Goal: Information Seeking & Learning: Check status

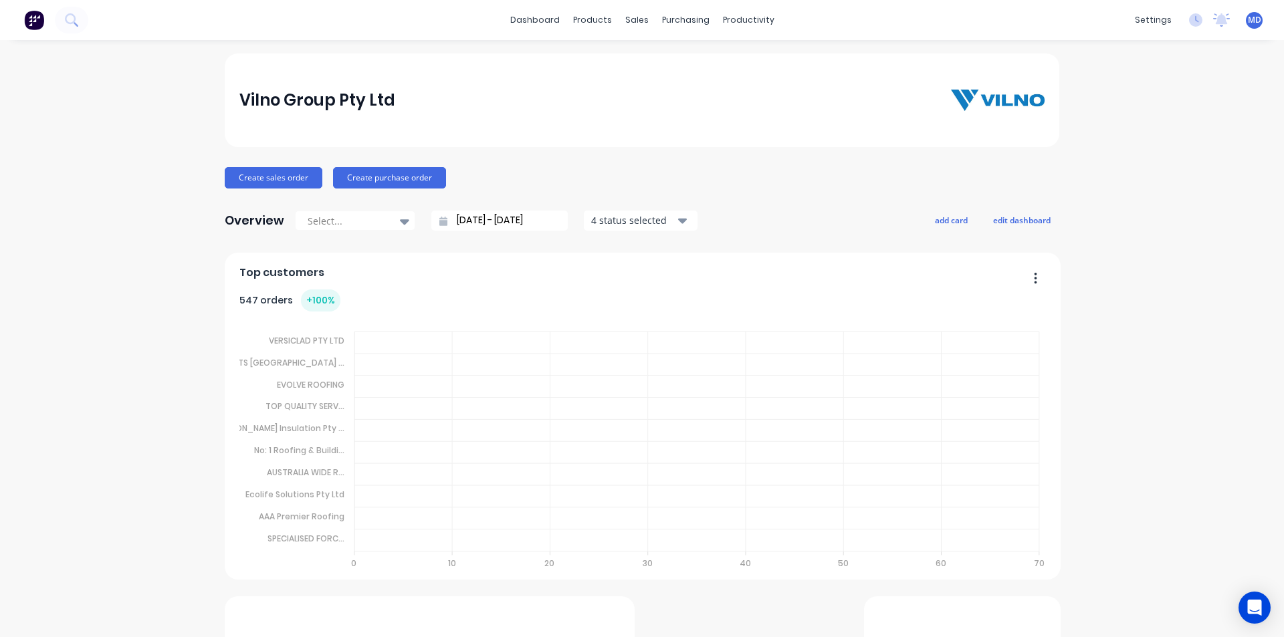
click at [628, 17] on div "sales" at bounding box center [637, 20] width 37 height 20
click at [628, 18] on div "sales" at bounding box center [637, 20] width 37 height 20
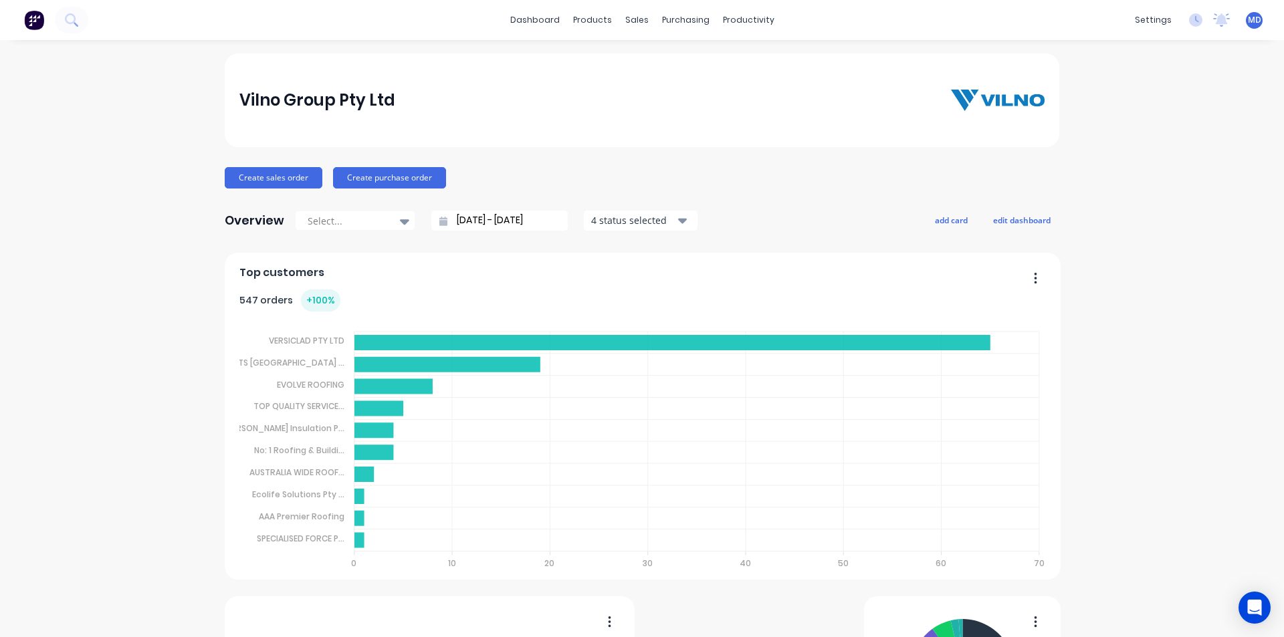
click at [590, 17] on div "products" at bounding box center [592, 20] width 52 height 20
click at [633, 20] on div "sales" at bounding box center [637, 20] width 37 height 20
click at [738, 19] on div "productivity" at bounding box center [748, 20] width 65 height 20
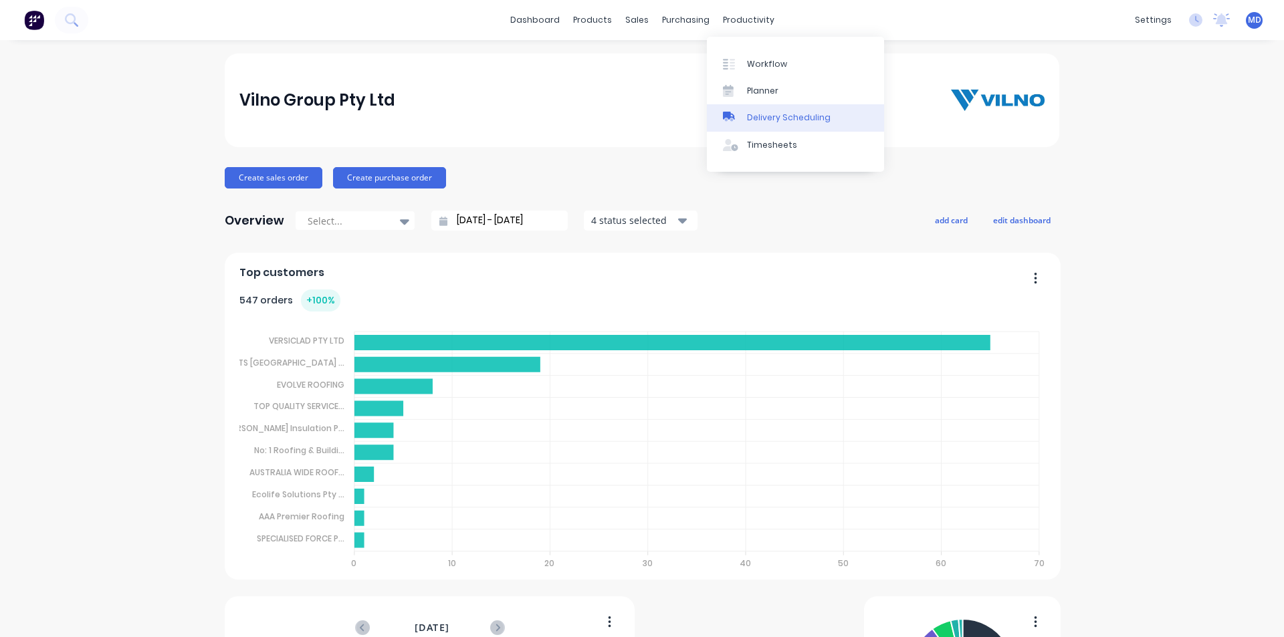
click at [799, 118] on div "Delivery Scheduling" at bounding box center [789, 118] width 84 height 12
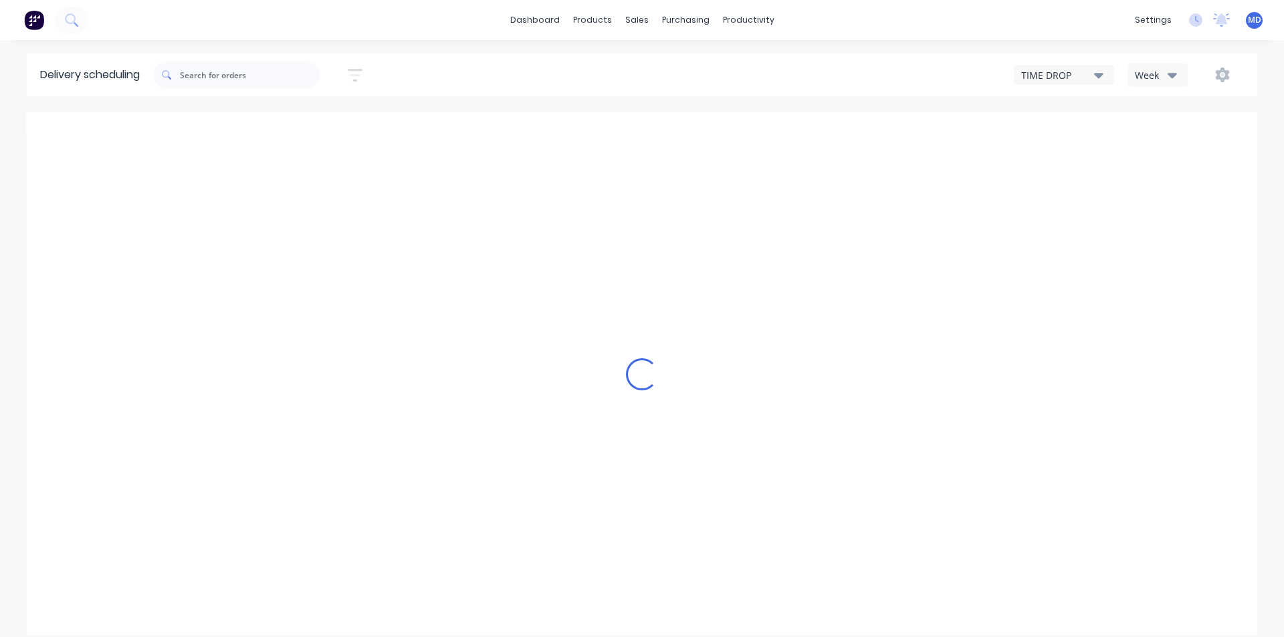
type input "Aug 24 - Aug 30"
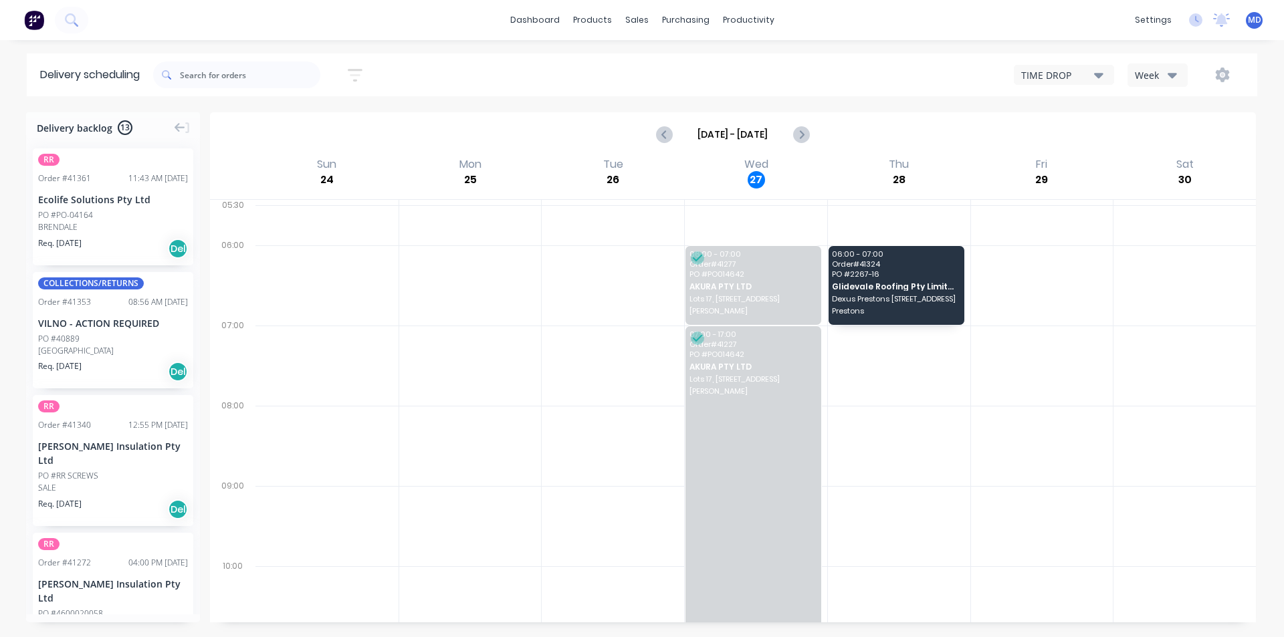
click at [1171, 72] on icon "button" at bounding box center [1172, 75] width 9 height 15
click at [1166, 134] on div "Vehicle" at bounding box center [1194, 137] width 132 height 27
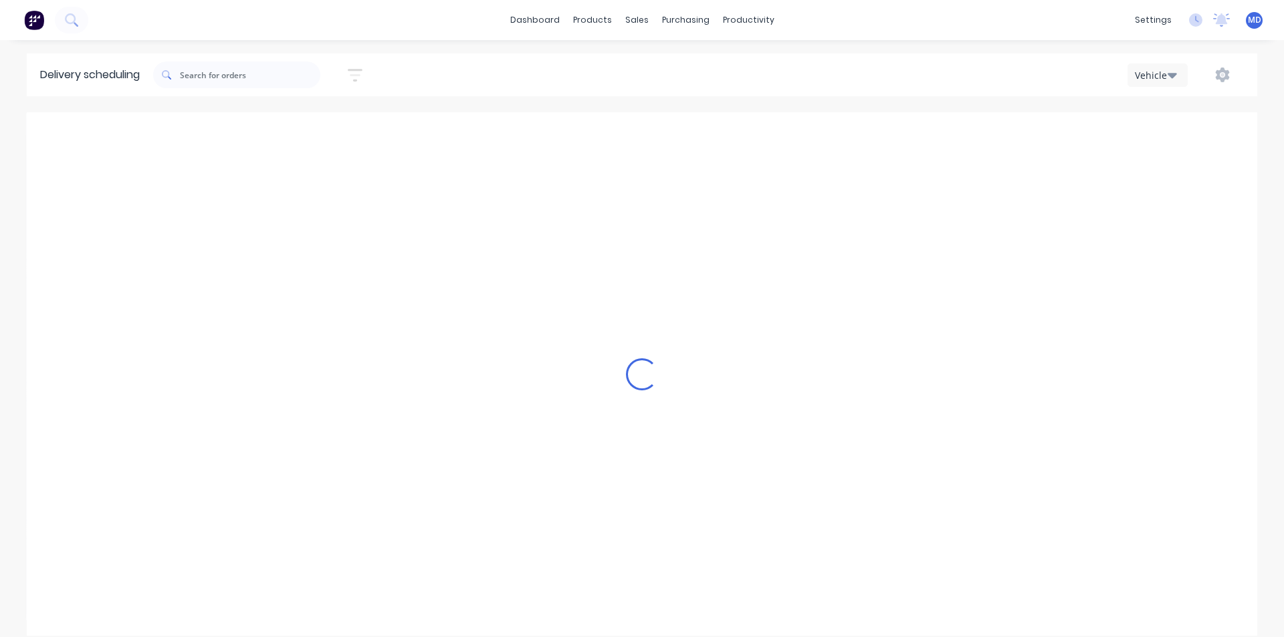
scroll to position [0, 1]
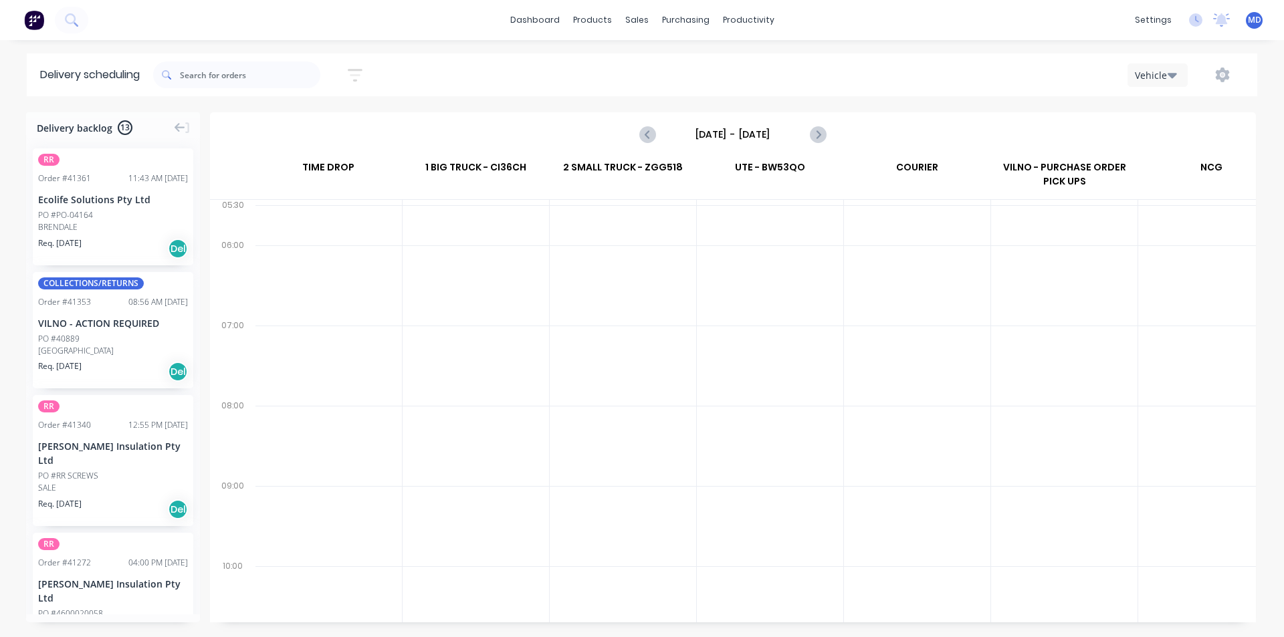
click at [738, 134] on input "Sunday - 24/08/25" at bounding box center [733, 134] width 132 height 20
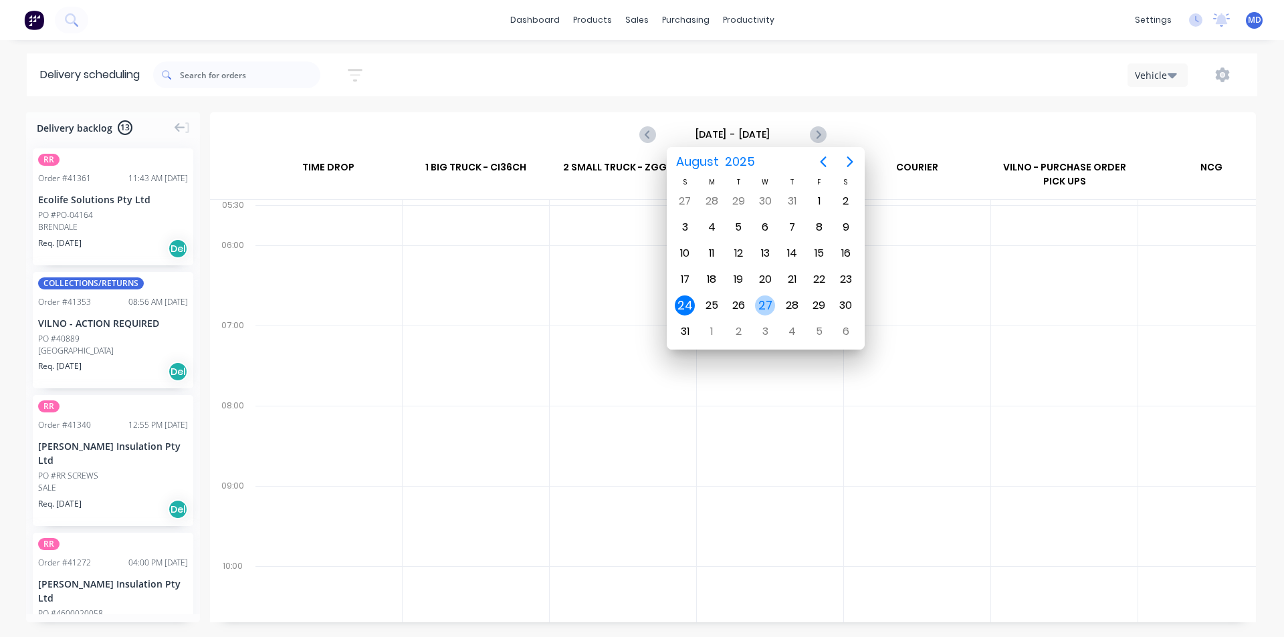
click at [763, 305] on div "27" at bounding box center [765, 306] width 20 height 20
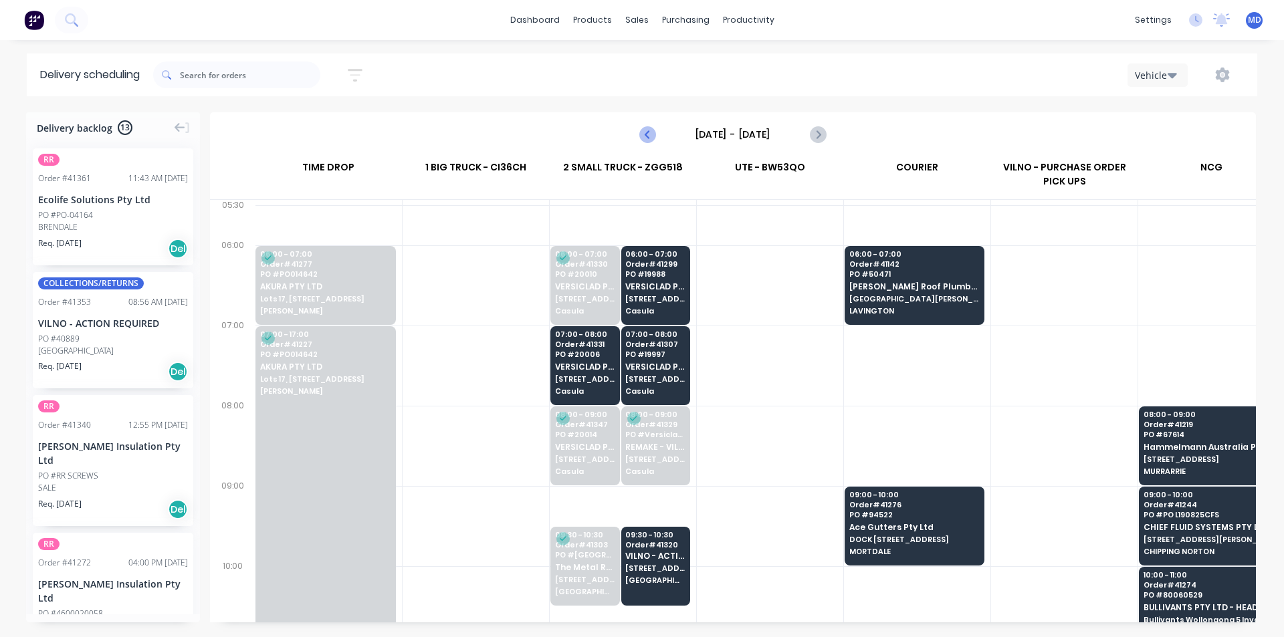
click at [645, 129] on icon "Previous page" at bounding box center [648, 134] width 16 height 16
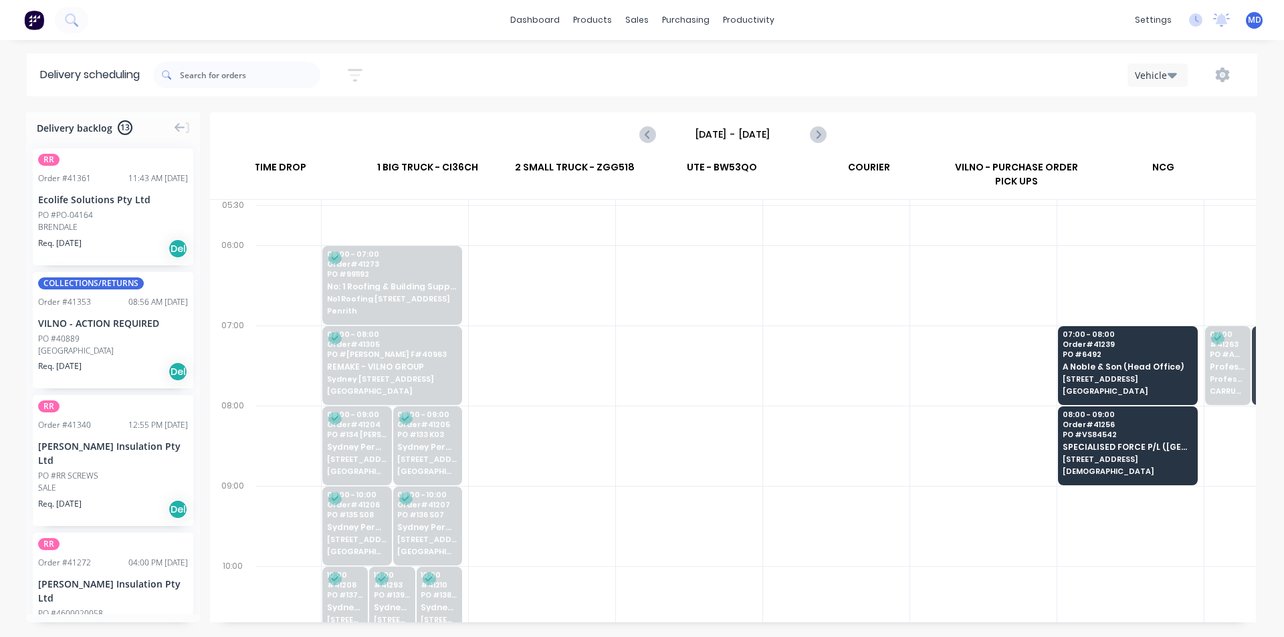
scroll to position [0, 0]
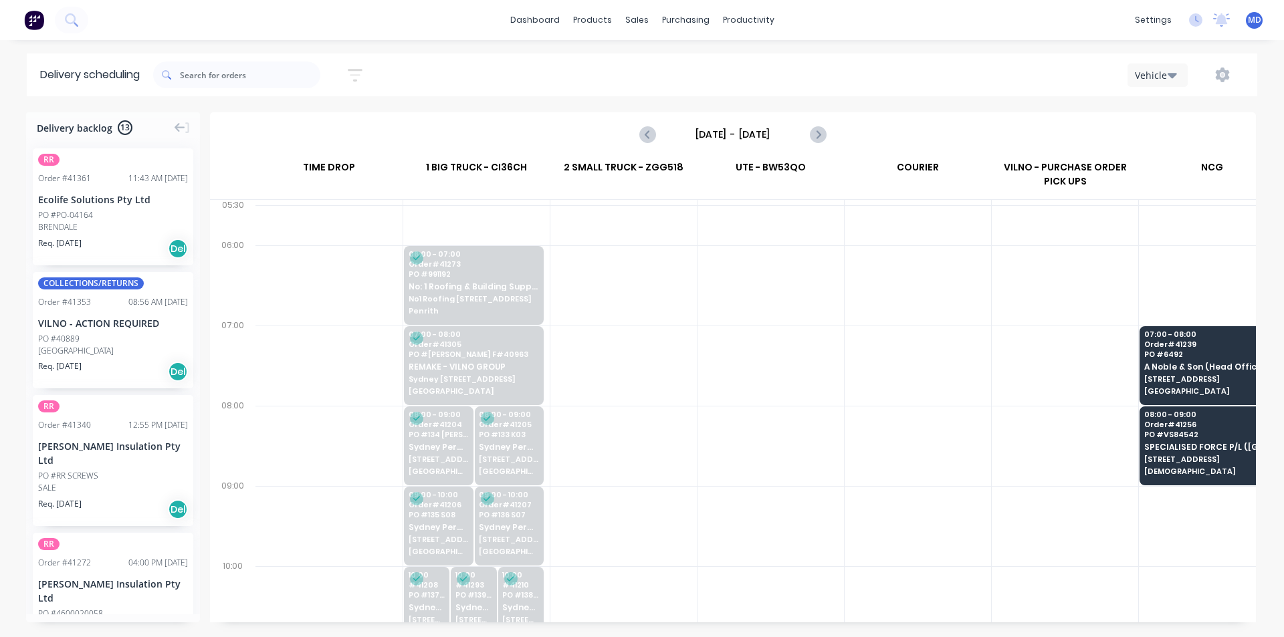
click at [754, 131] on input "Tuesday - 26/08/25" at bounding box center [733, 134] width 132 height 20
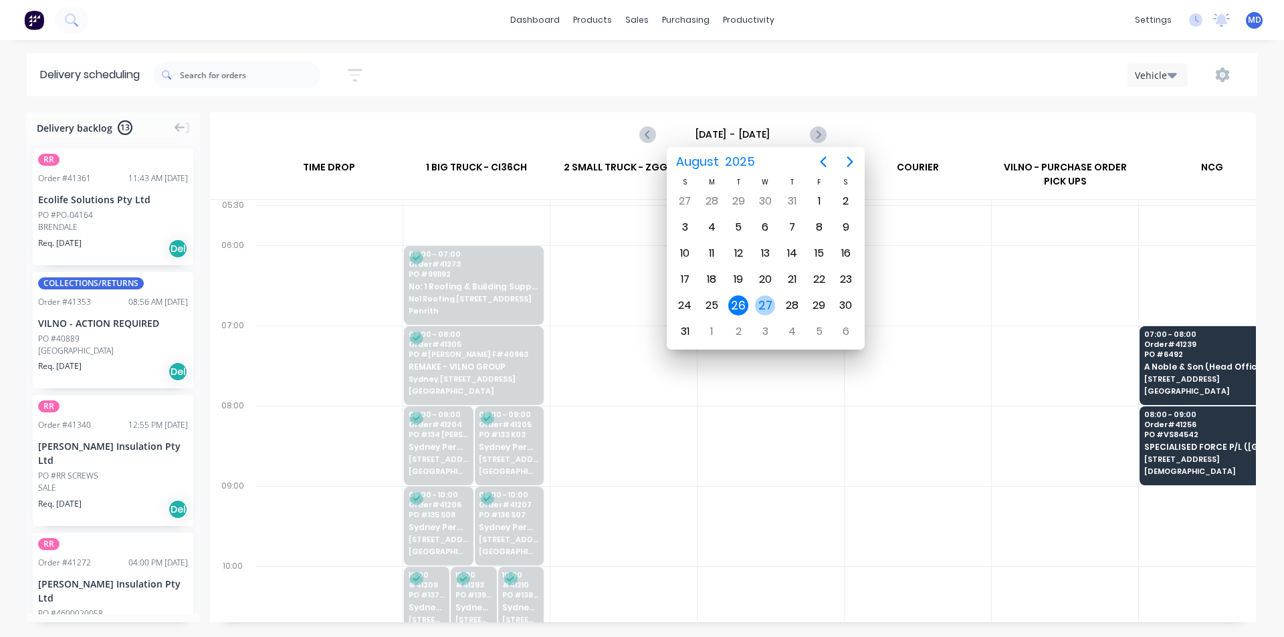
click at [761, 304] on div "27" at bounding box center [765, 306] width 20 height 20
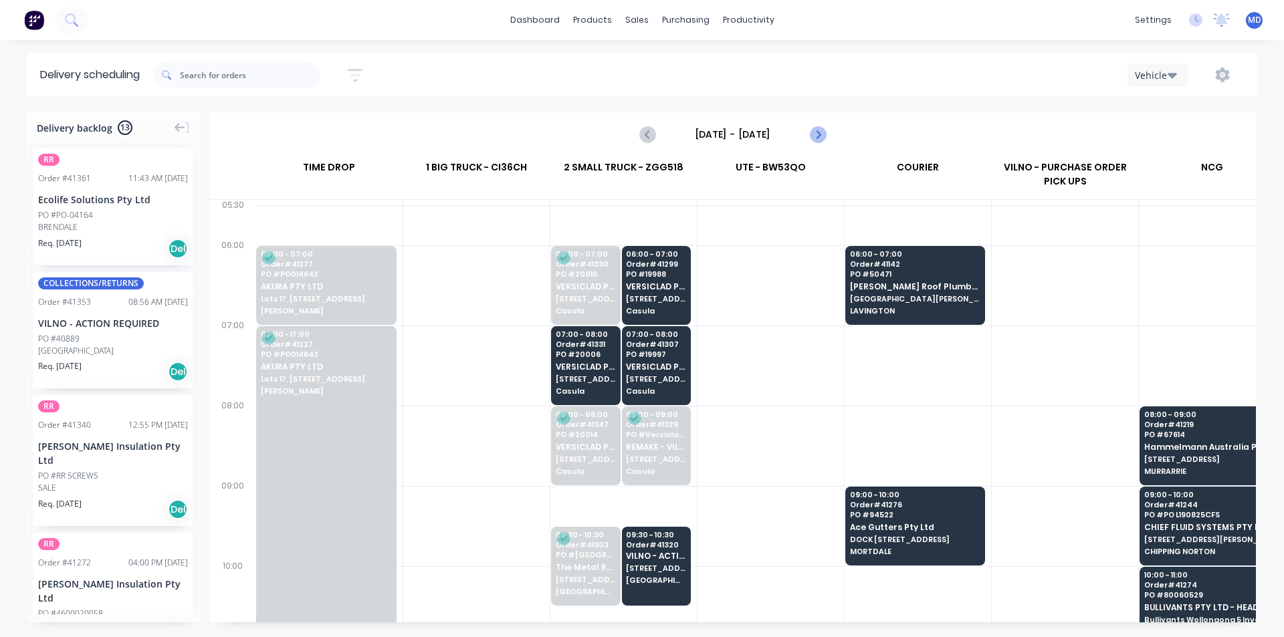
click at [814, 134] on icon "Next page" at bounding box center [817, 134] width 16 height 16
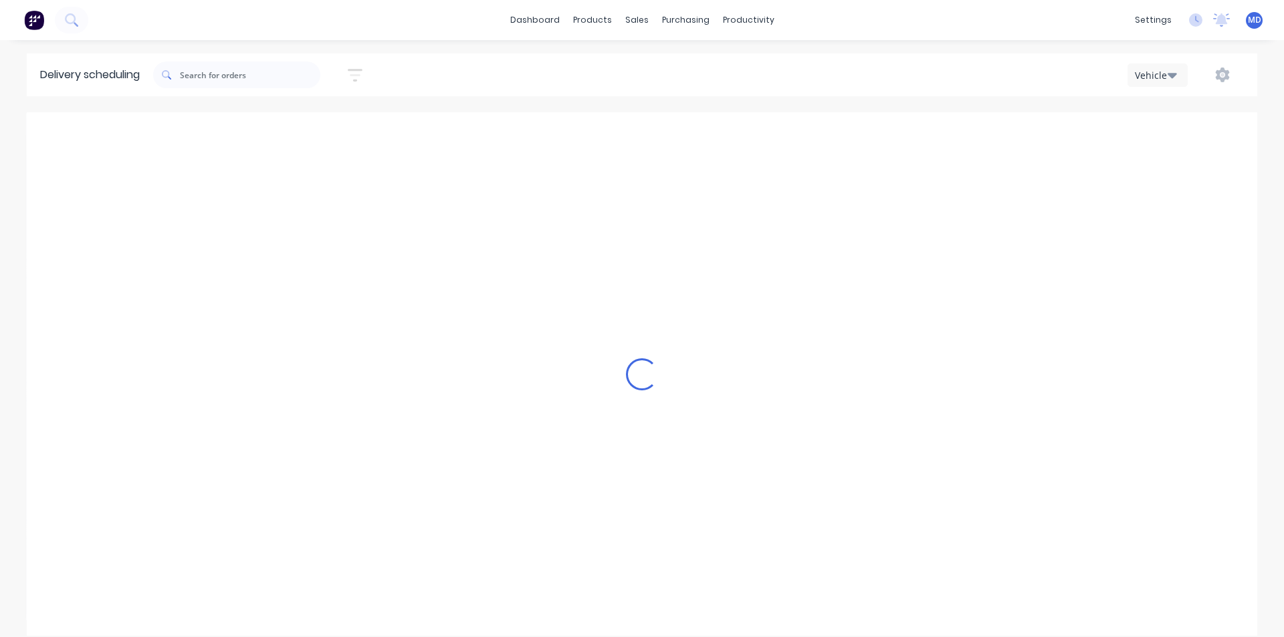
type input "Thursday - 28/08/25"
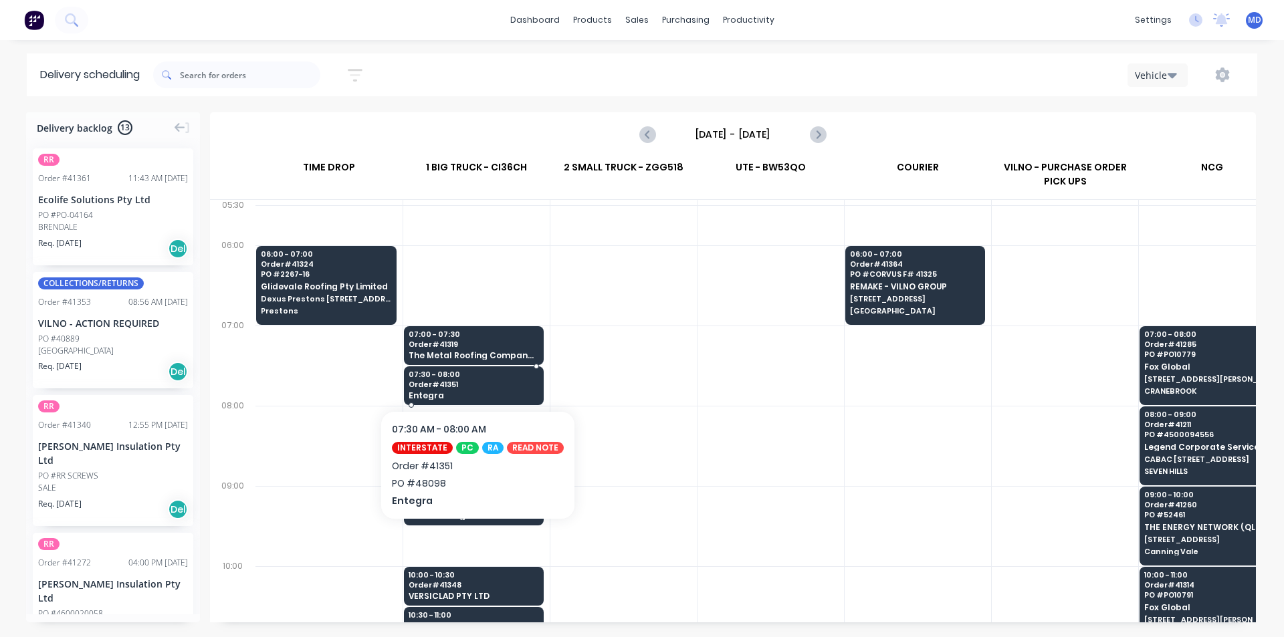
click at [438, 386] on span "Order # 41351" at bounding box center [474, 385] width 130 height 8
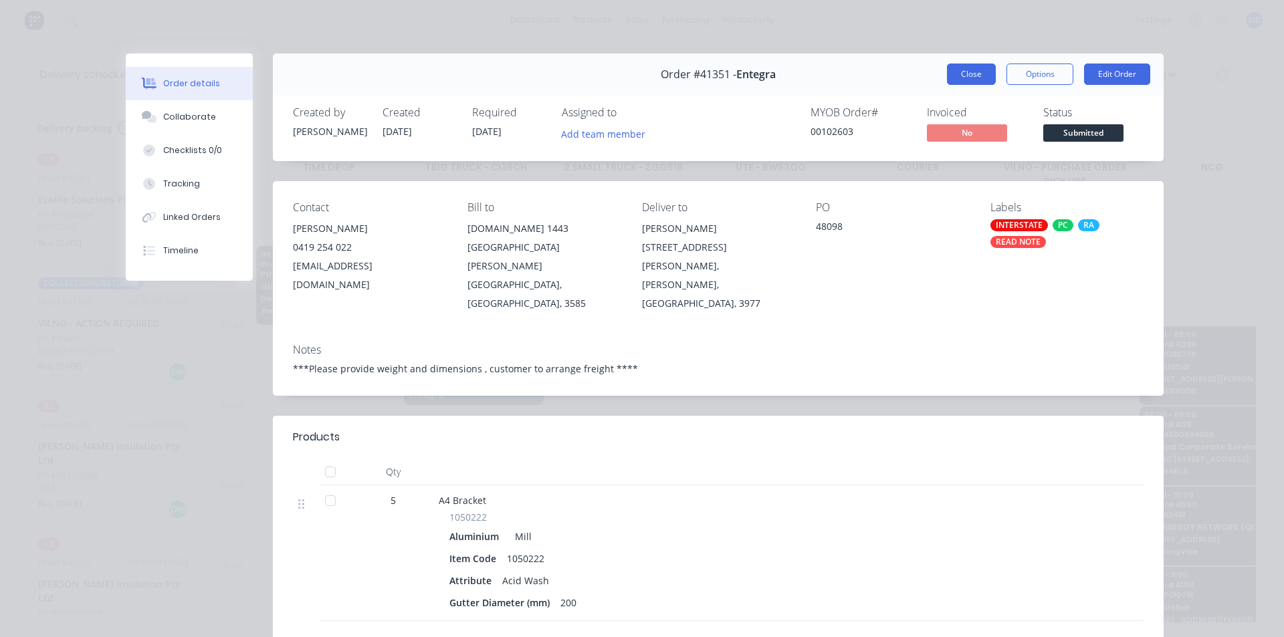
click at [958, 74] on button "Close" at bounding box center [971, 74] width 49 height 21
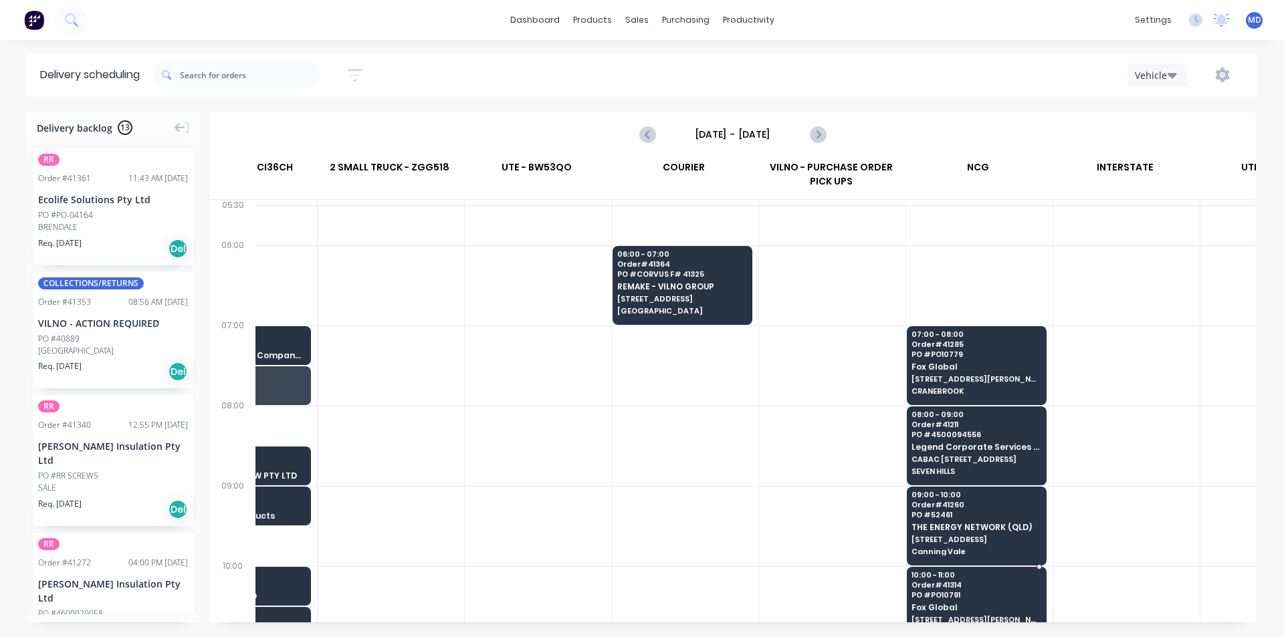
scroll to position [0, 234]
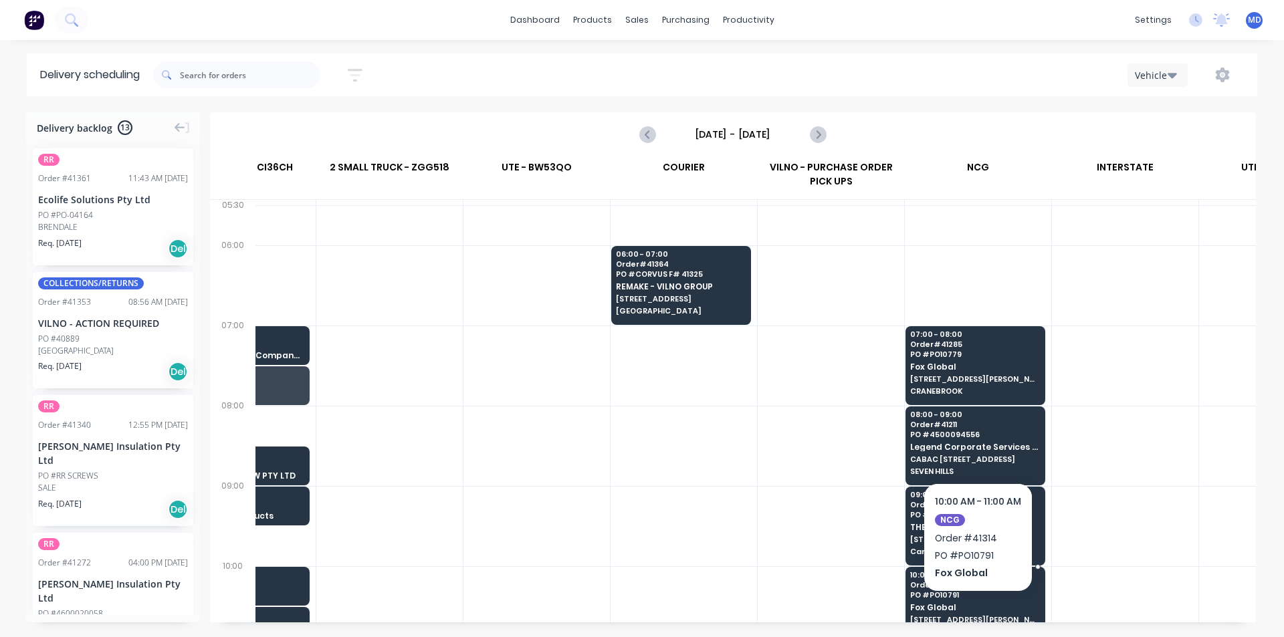
click at [977, 611] on span "Fox Global" at bounding box center [975, 607] width 130 height 9
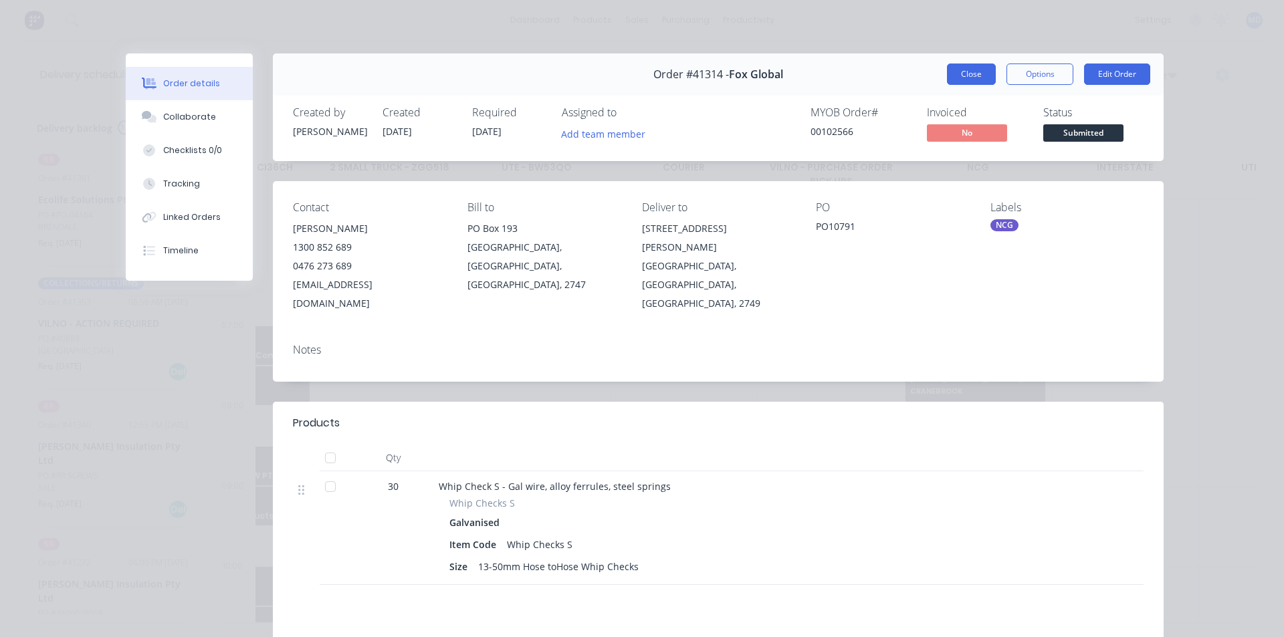
click at [968, 80] on button "Close" at bounding box center [971, 74] width 49 height 21
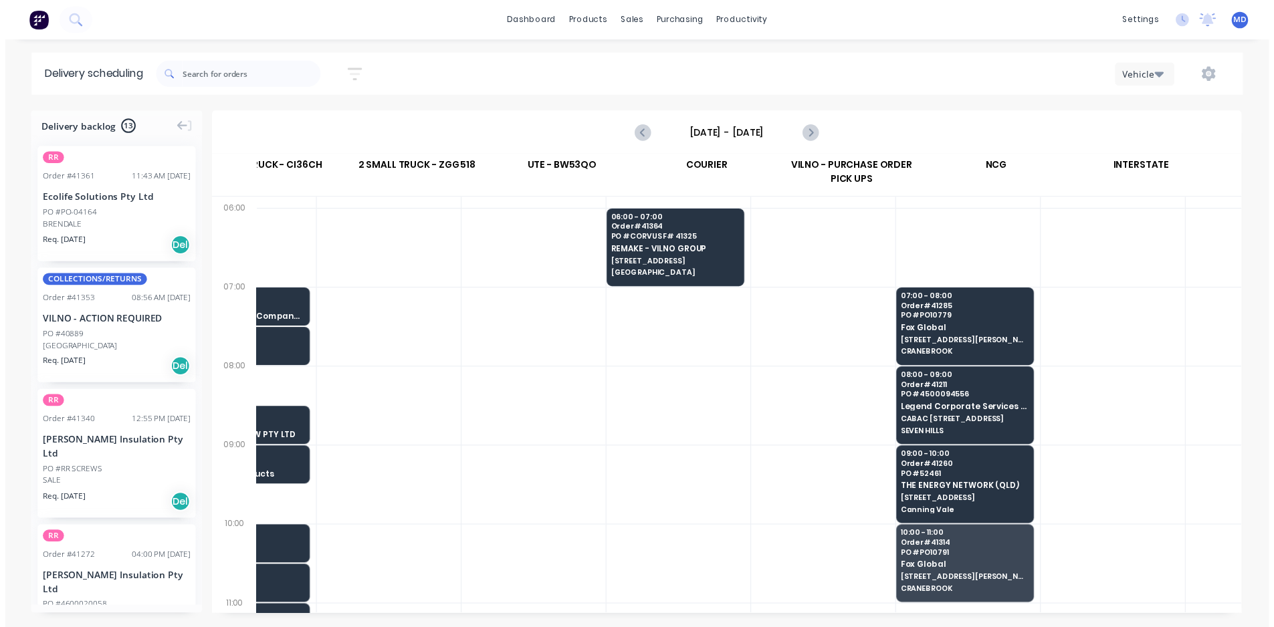
scroll to position [34, 0]
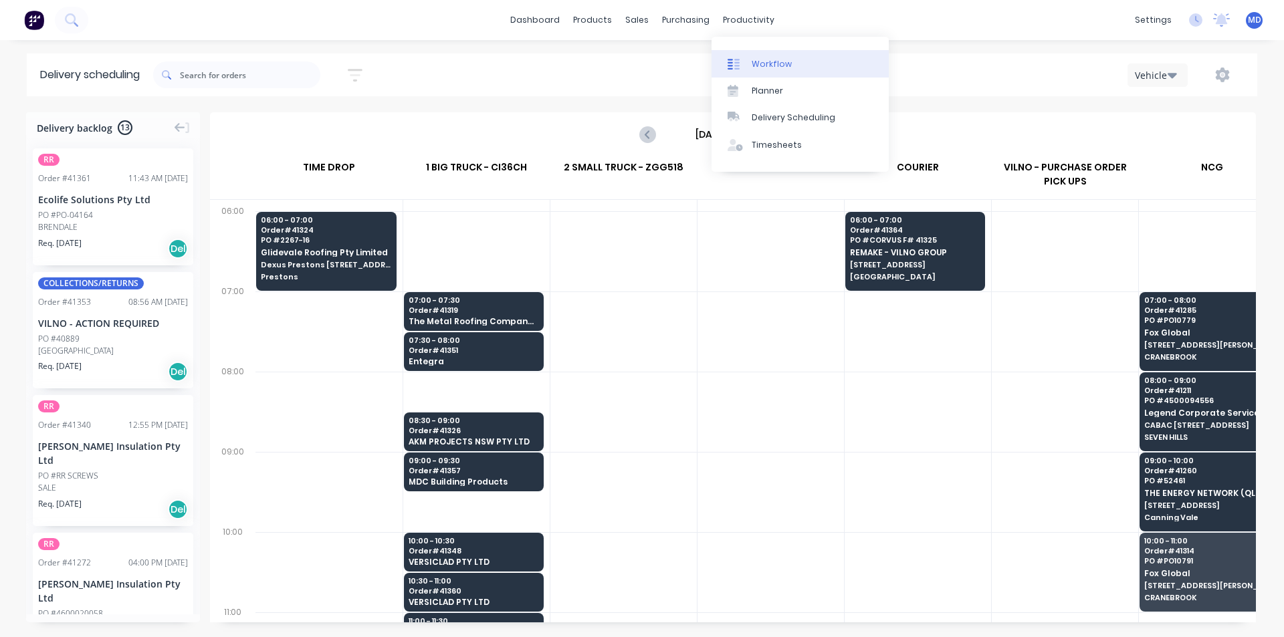
click at [781, 67] on div "Workflow" at bounding box center [772, 64] width 40 height 12
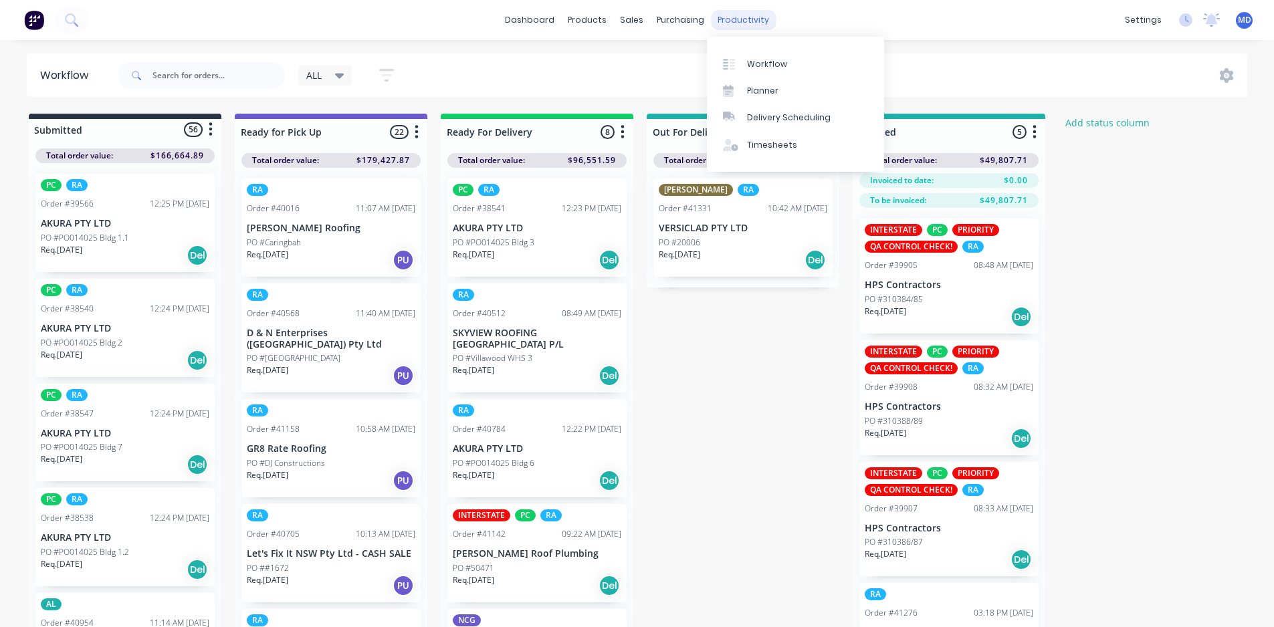
click at [730, 18] on div "productivity" at bounding box center [743, 20] width 65 height 20
click at [762, 63] on div "Workflow" at bounding box center [767, 64] width 40 height 12
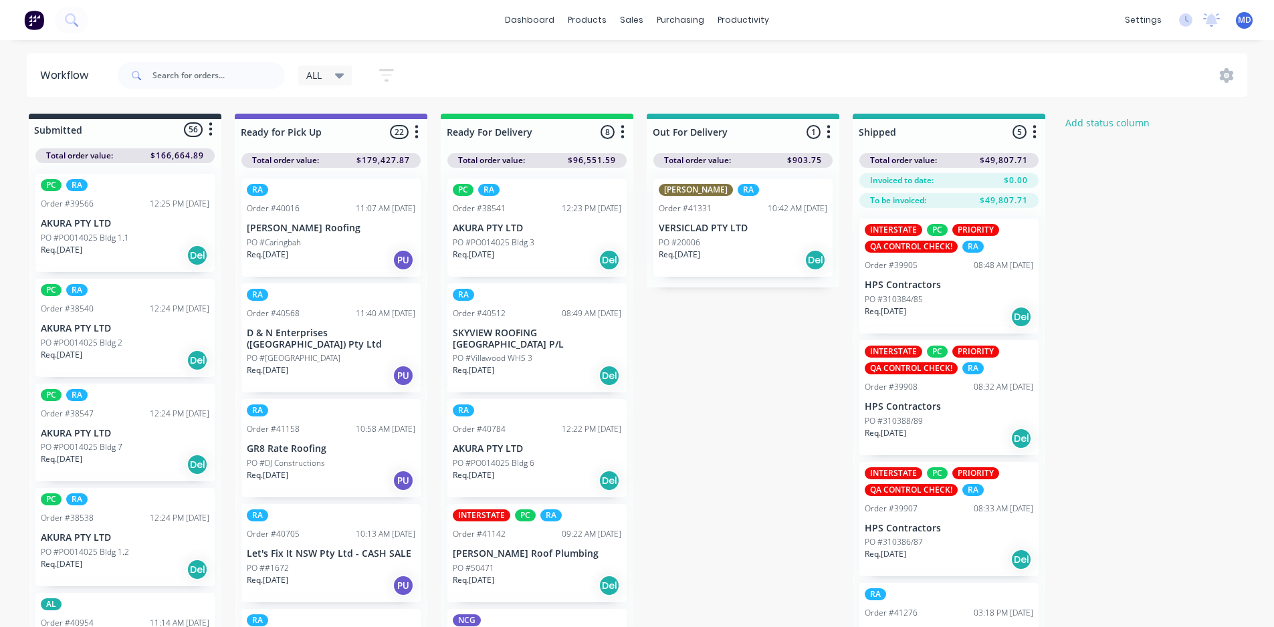
click at [340, 77] on icon at bounding box center [339, 76] width 9 height 5
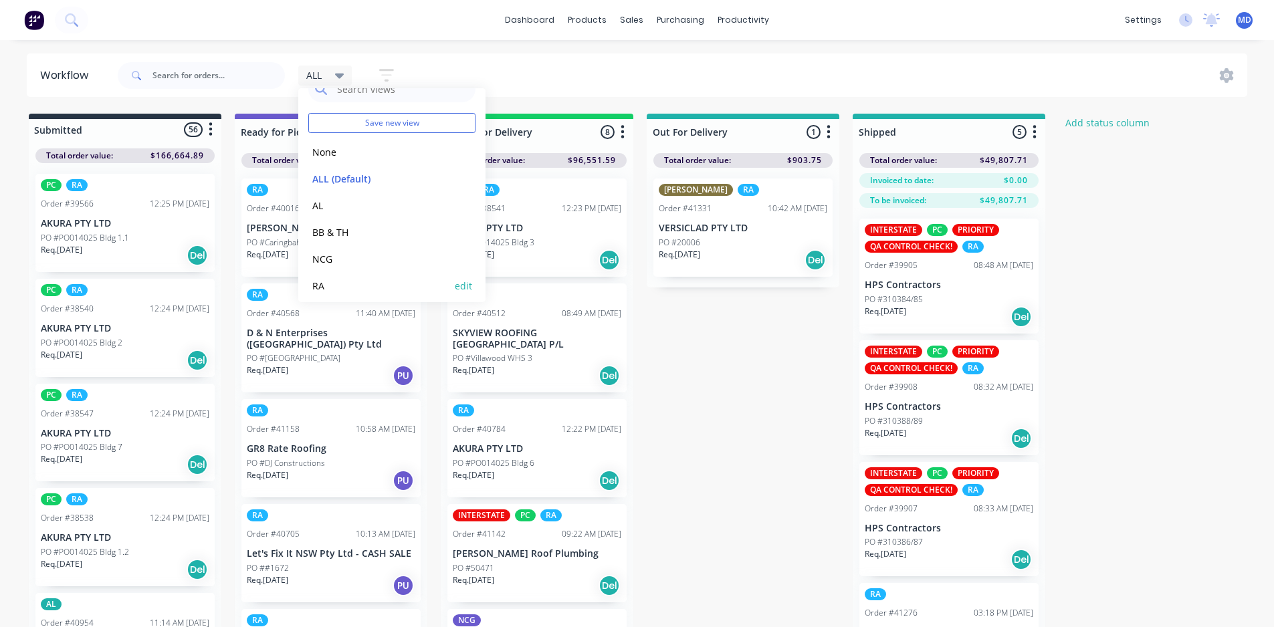
scroll to position [56, 0]
click at [318, 253] on button "RA" at bounding box center [379, 252] width 142 height 15
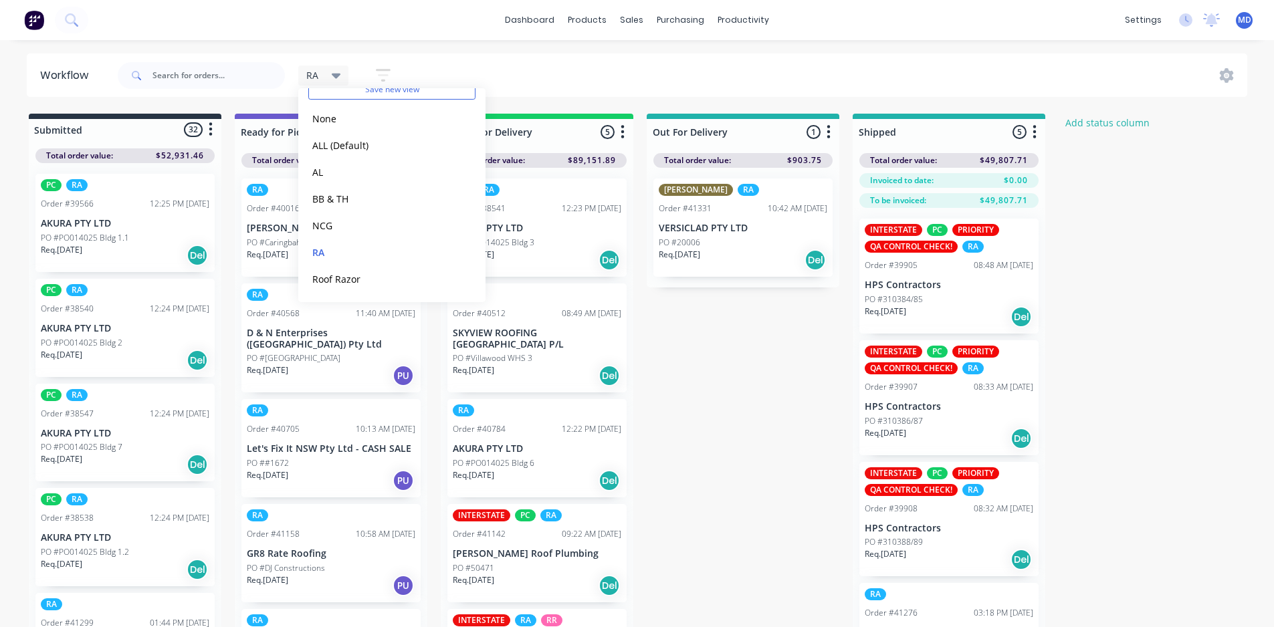
click at [576, 66] on div "RA Save new view None edit ALL (Default) edit AL edit BB & TH edit NCG edit RA …" at bounding box center [681, 76] width 1133 height 40
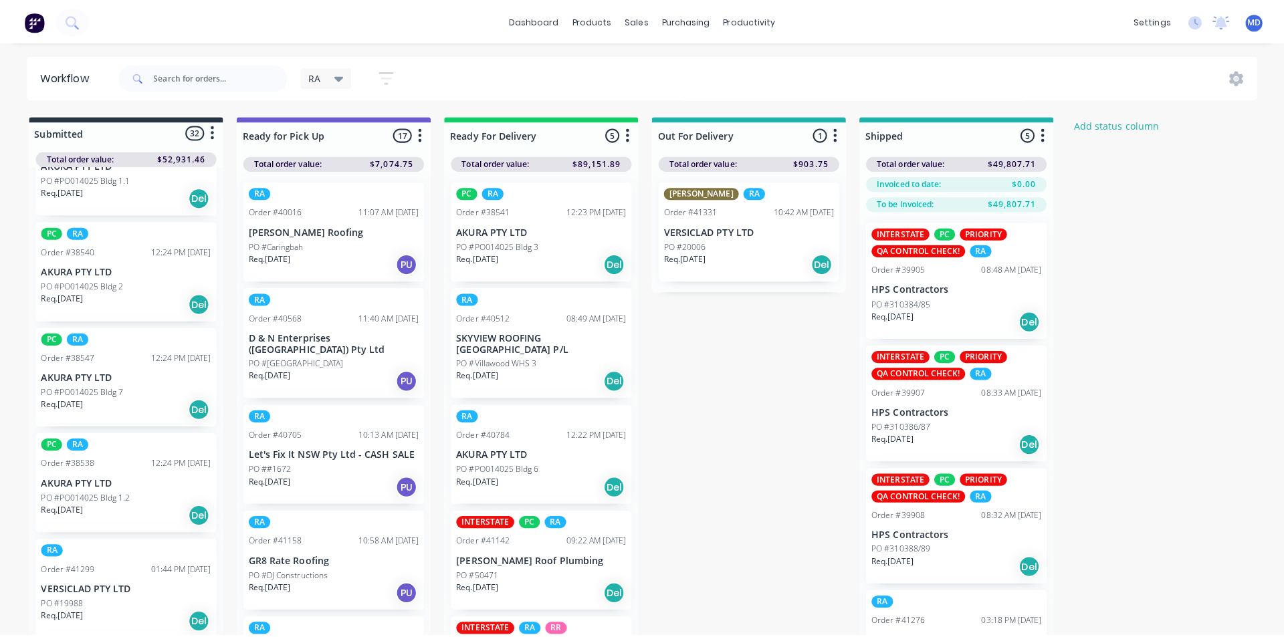
scroll to position [0, 0]
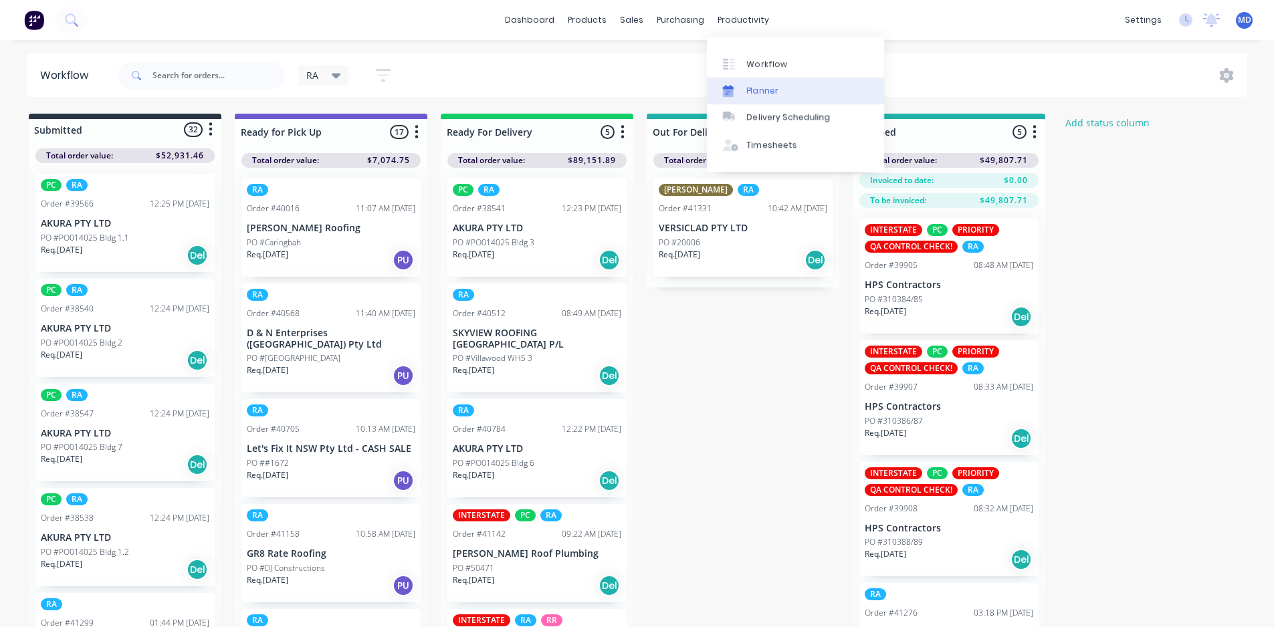
drag, startPoint x: 743, startPoint y: 21, endPoint x: 765, endPoint y: 97, distance: 78.7
click at [742, 21] on div "productivity" at bounding box center [743, 20] width 65 height 20
click at [764, 90] on div "Planner" at bounding box center [762, 91] width 31 height 12
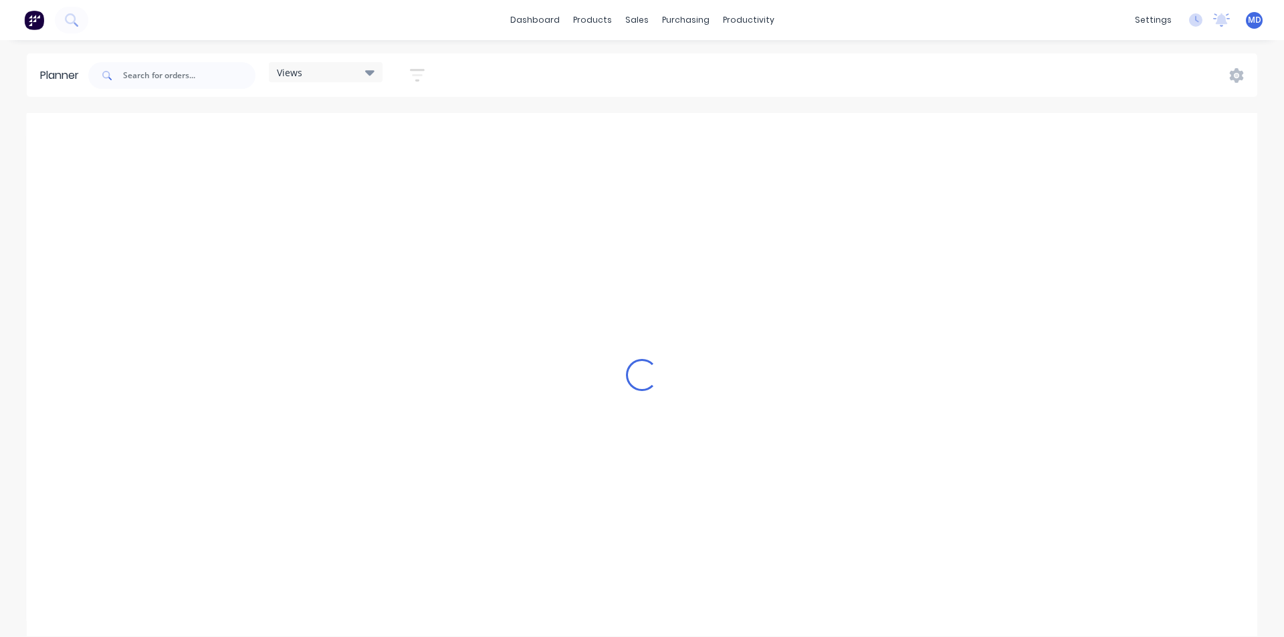
click at [373, 70] on icon at bounding box center [369, 72] width 9 height 15
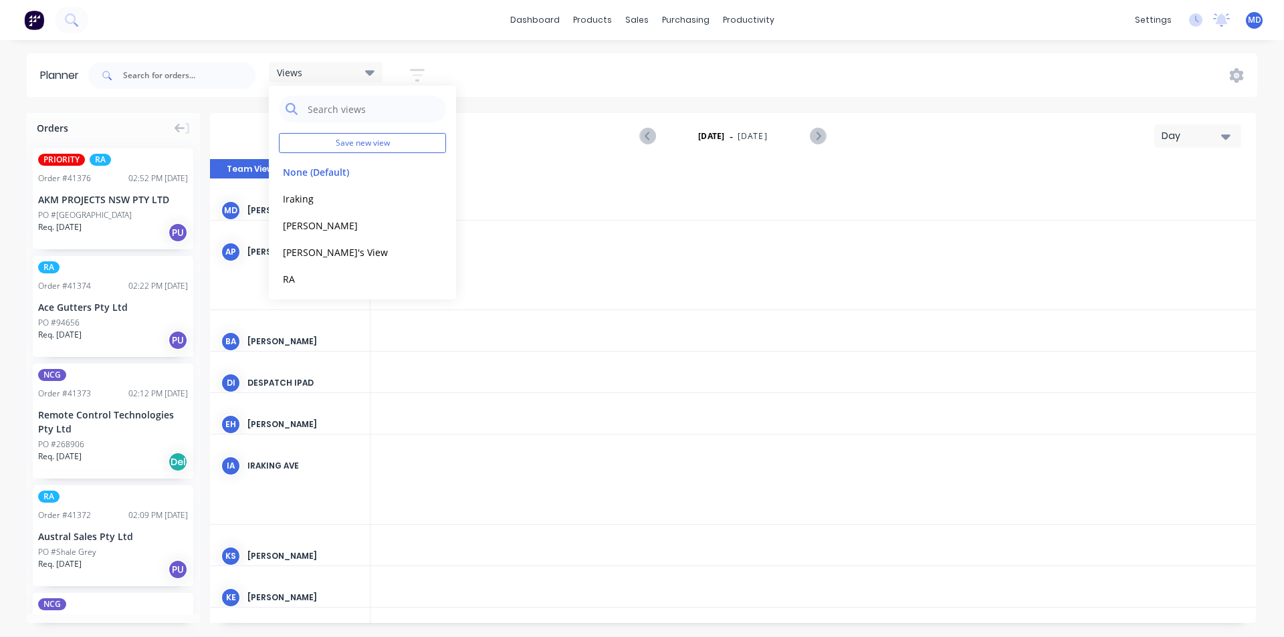
scroll to position [0, 3425]
click at [332, 583] on div "KE Kyle Edmonds" at bounding box center [290, 597] width 160 height 63
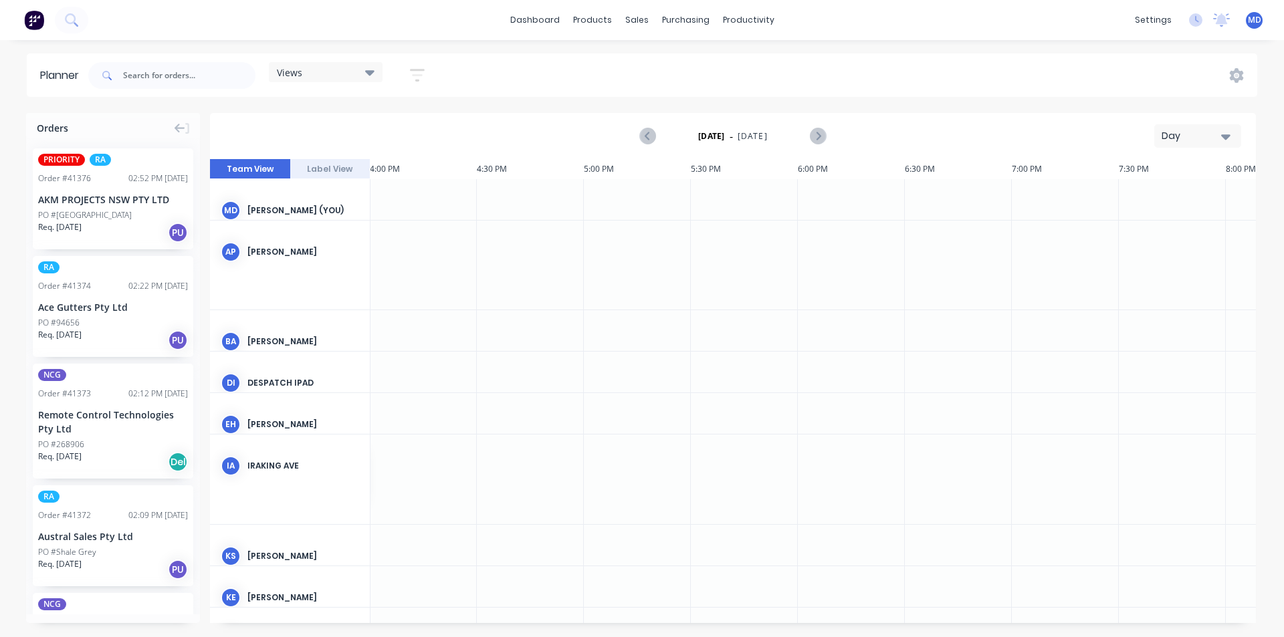
click at [342, 165] on button "Label View" at bounding box center [330, 169] width 80 height 20
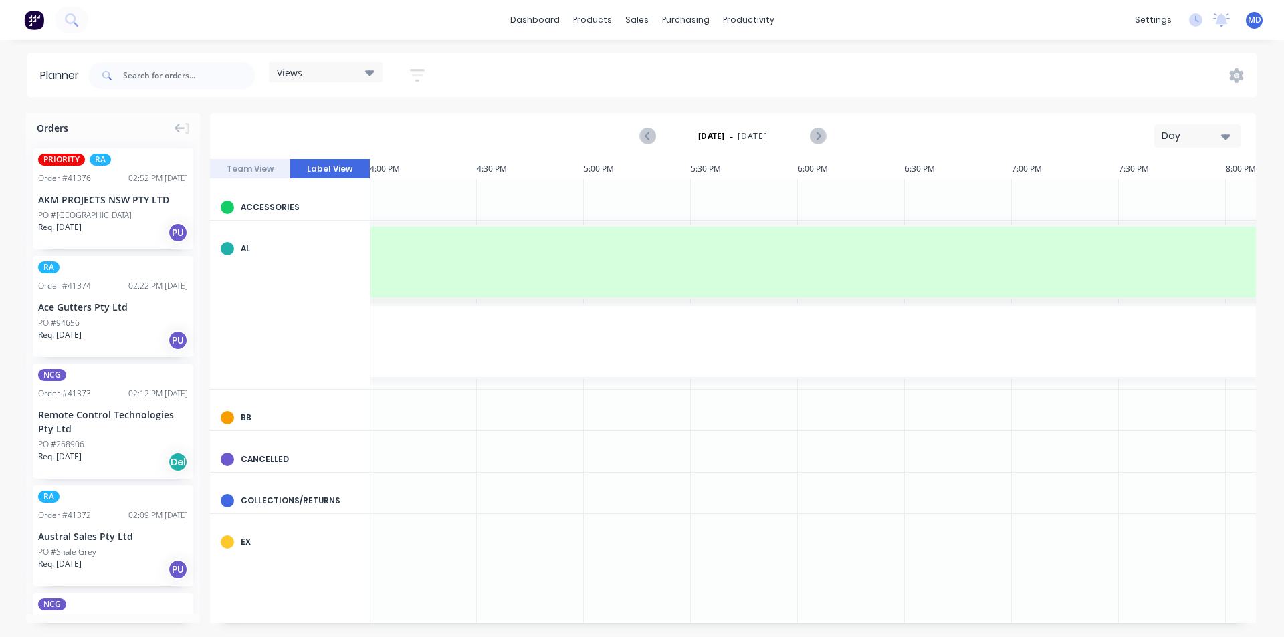
click at [1225, 132] on icon "button" at bounding box center [1225, 136] width 9 height 15
click at [1145, 195] on div "Week" at bounding box center [1173, 198] width 132 height 27
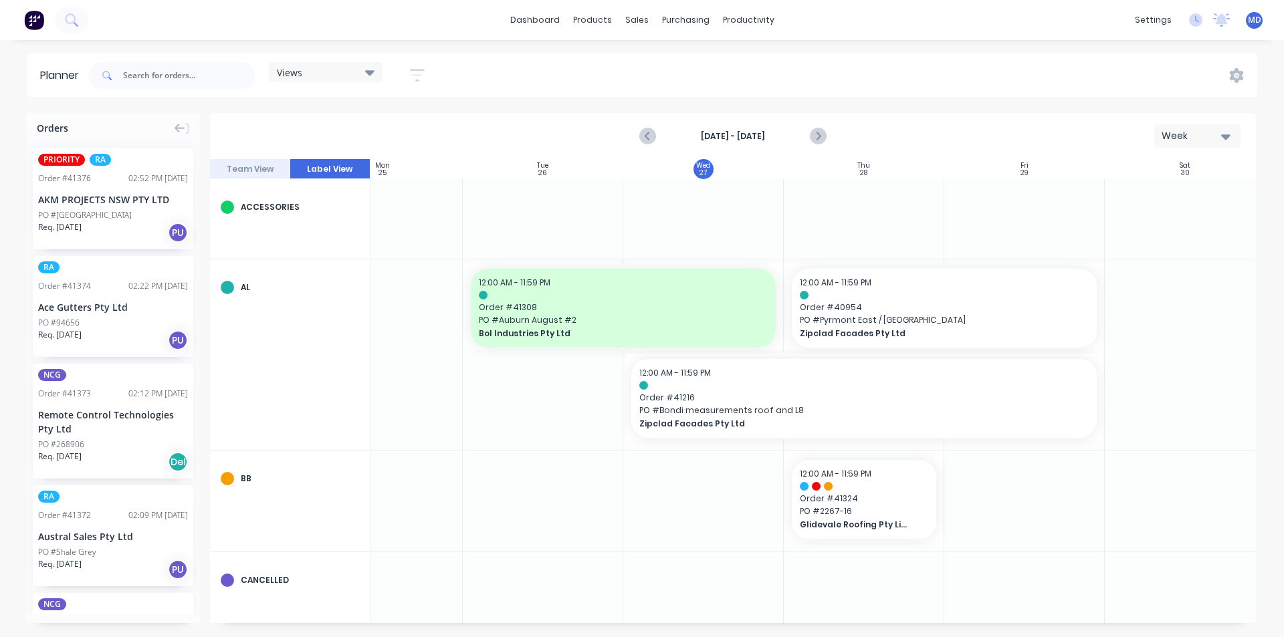
scroll to position [0, 243]
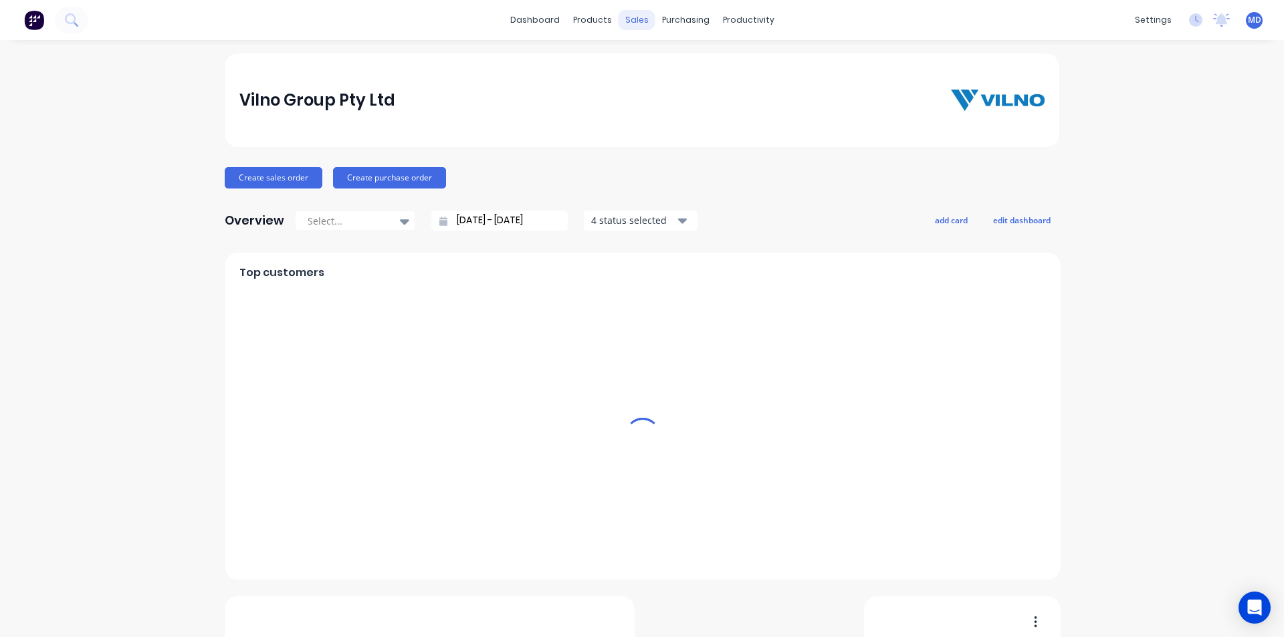
click at [628, 18] on div "sales" at bounding box center [637, 20] width 37 height 20
click at [630, 19] on div "sales" at bounding box center [637, 20] width 37 height 20
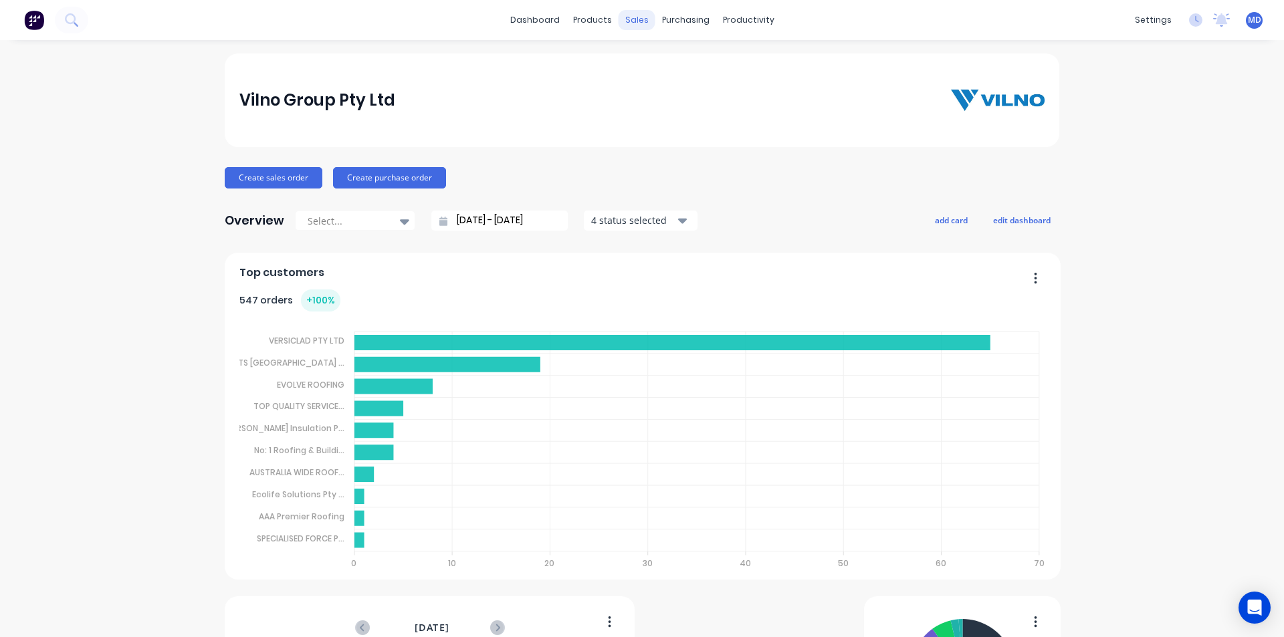
click at [631, 17] on div "sales" at bounding box center [637, 20] width 37 height 20
click at [678, 87] on div "Customers" at bounding box center [678, 91] width 48 height 12
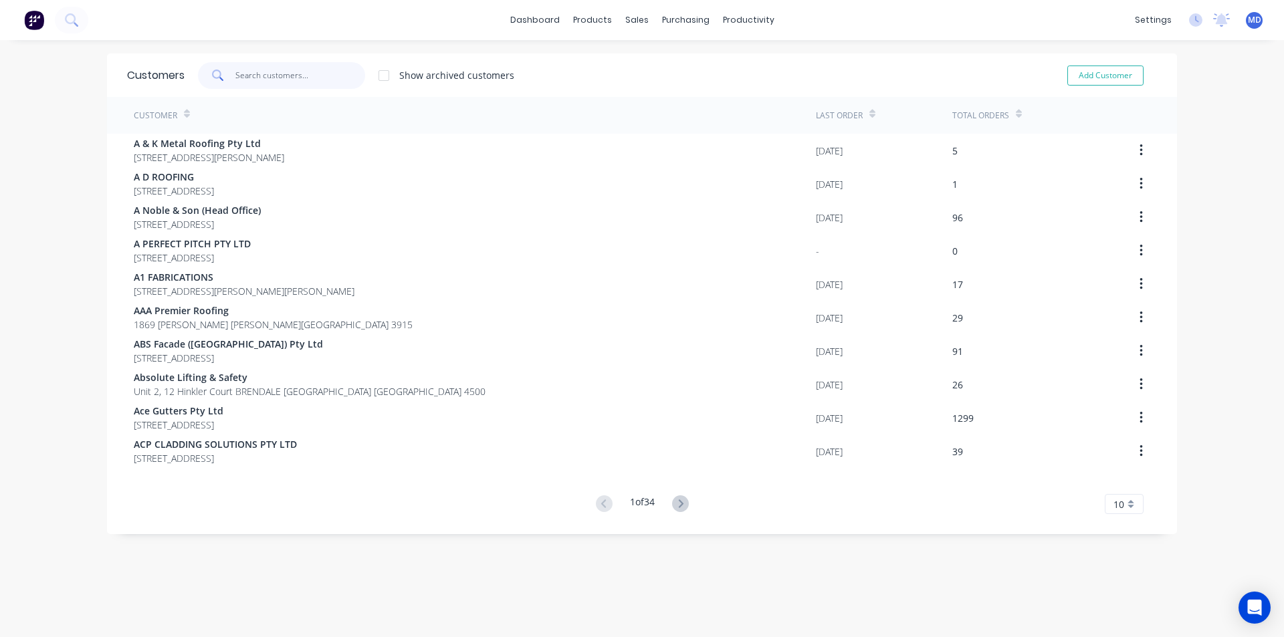
click at [293, 74] on input "text" at bounding box center [300, 75] width 130 height 27
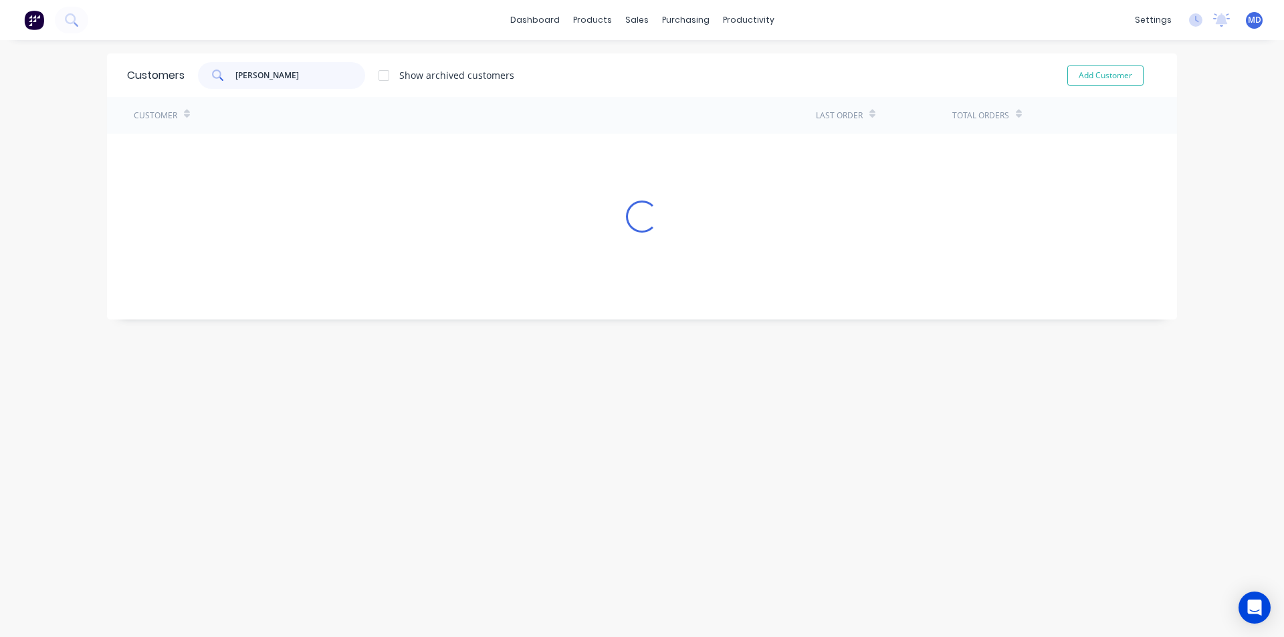
type input "[PERSON_NAME]"
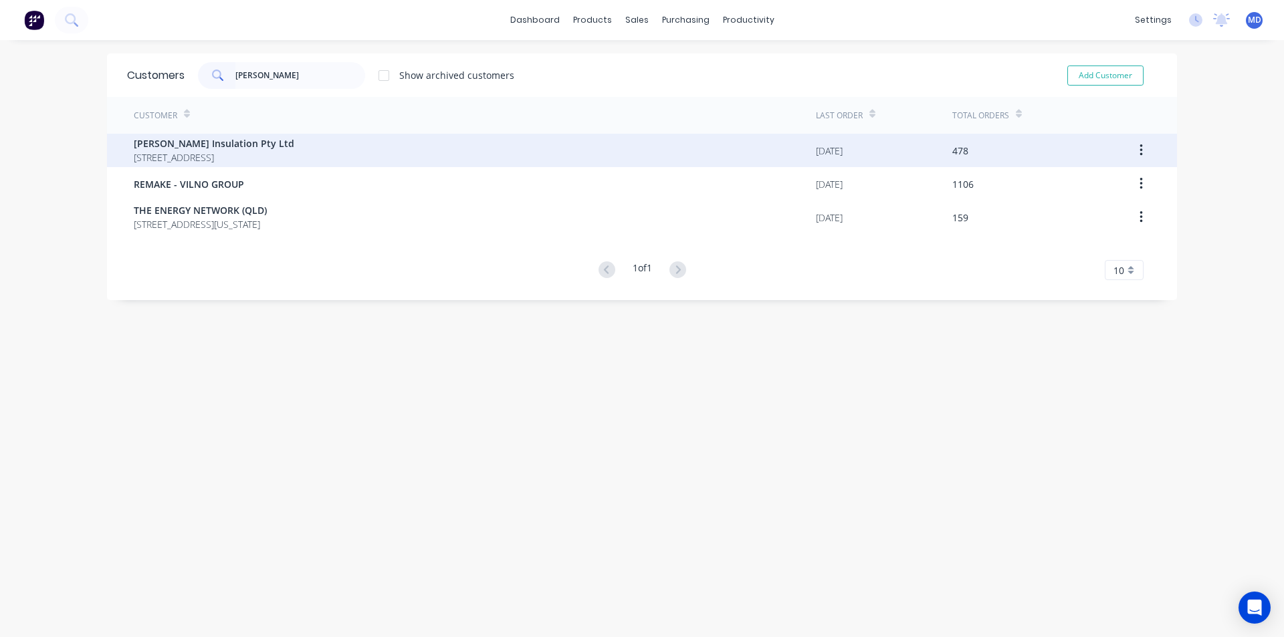
click at [213, 154] on span "[STREET_ADDRESS]" at bounding box center [214, 157] width 160 height 14
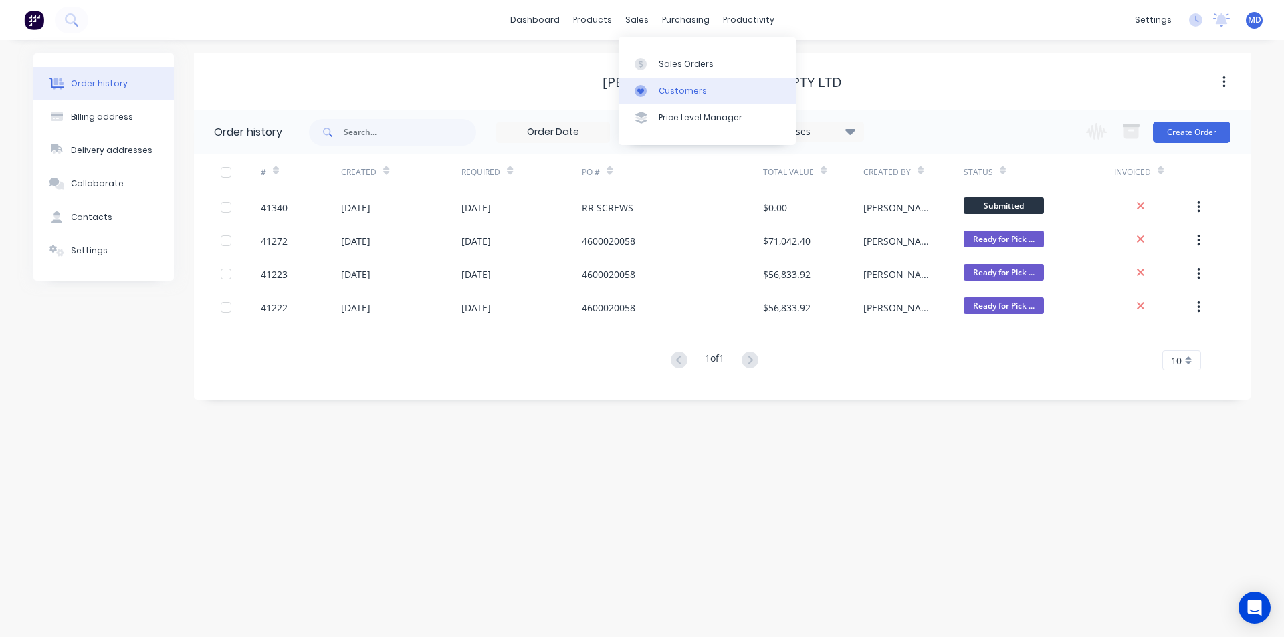
click at [669, 89] on div "Customers" at bounding box center [683, 91] width 48 height 12
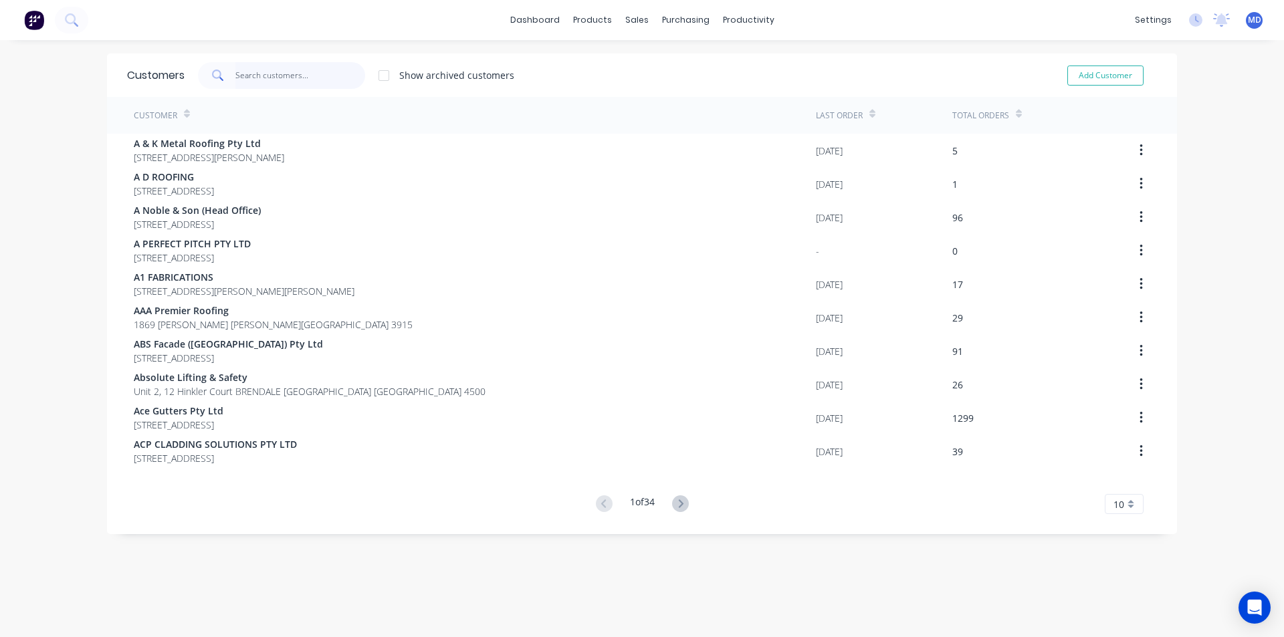
click at [314, 78] on input "text" at bounding box center [300, 75] width 130 height 27
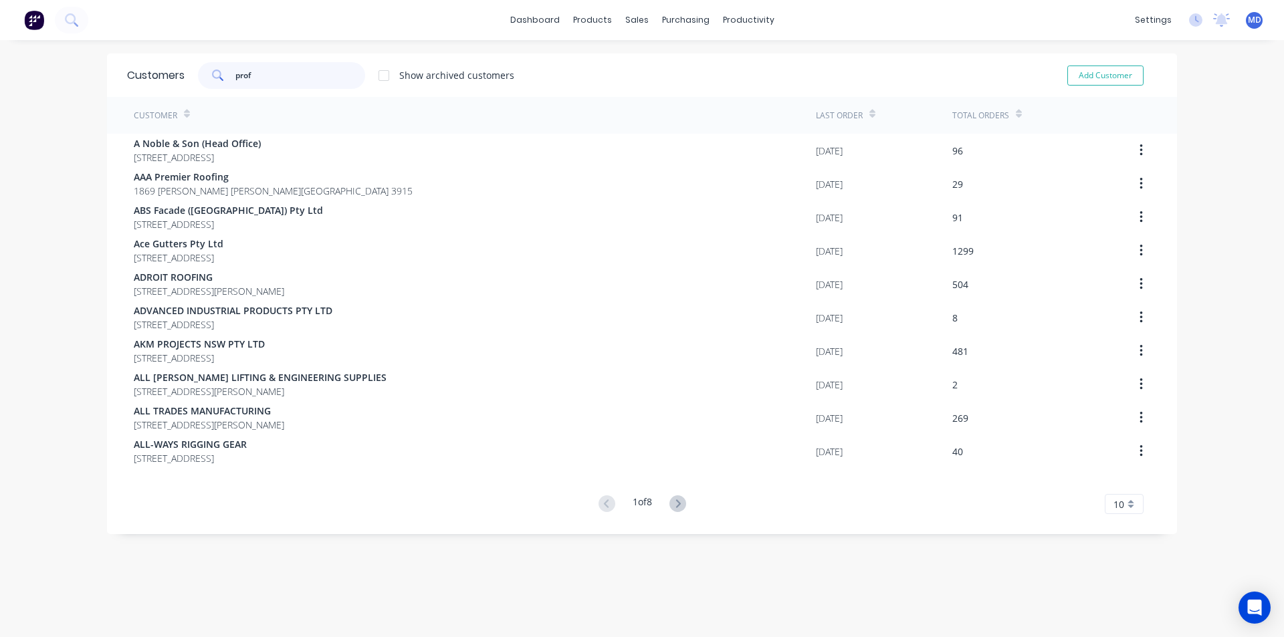
type input "prof"
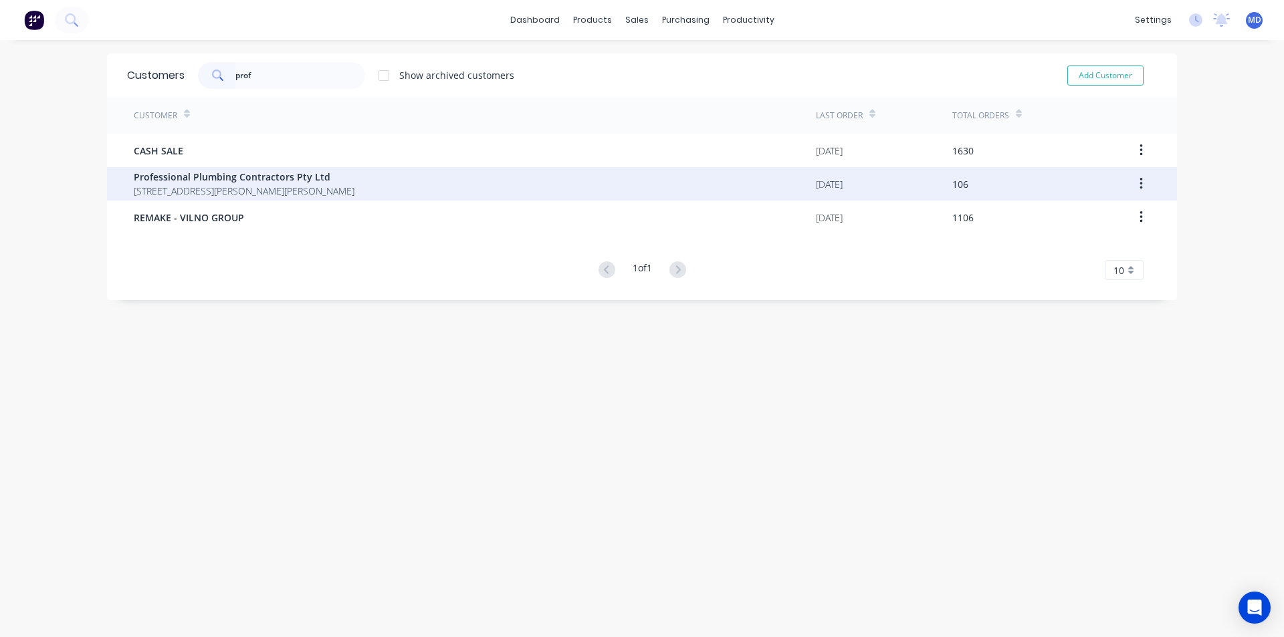
click at [269, 183] on span "Professional Plumbing Contractors Pty Ltd" at bounding box center [244, 177] width 221 height 14
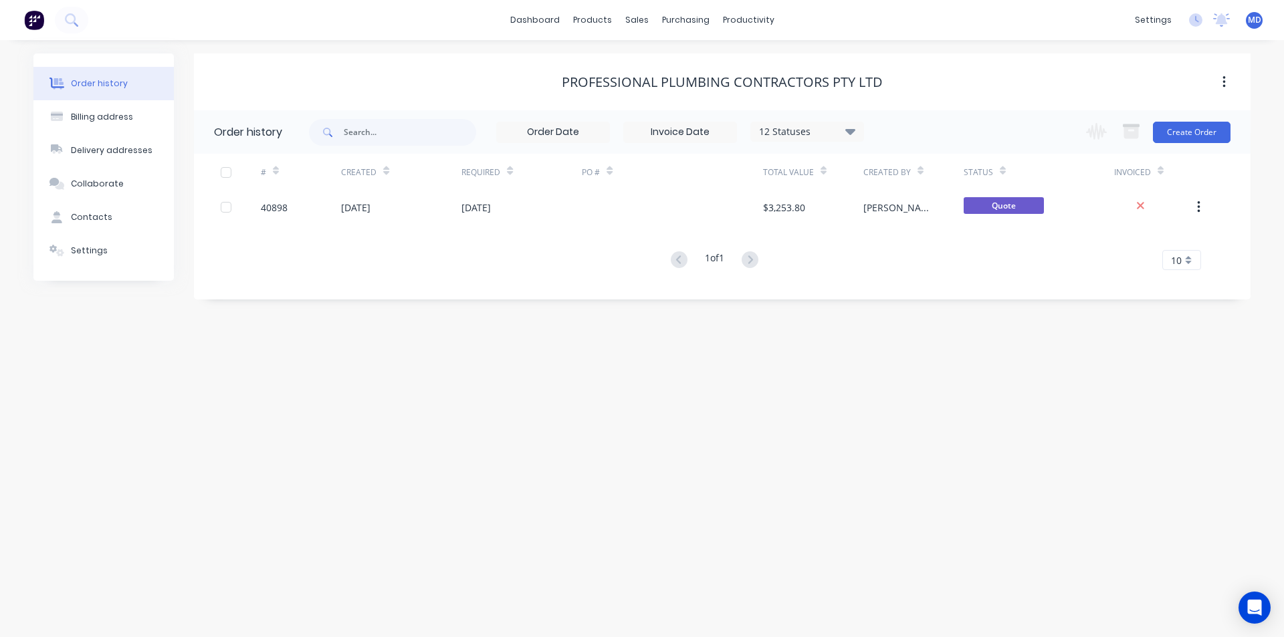
click at [849, 130] on icon at bounding box center [850, 131] width 10 height 6
click at [918, 286] on label at bounding box center [918, 286] width 0 height 0
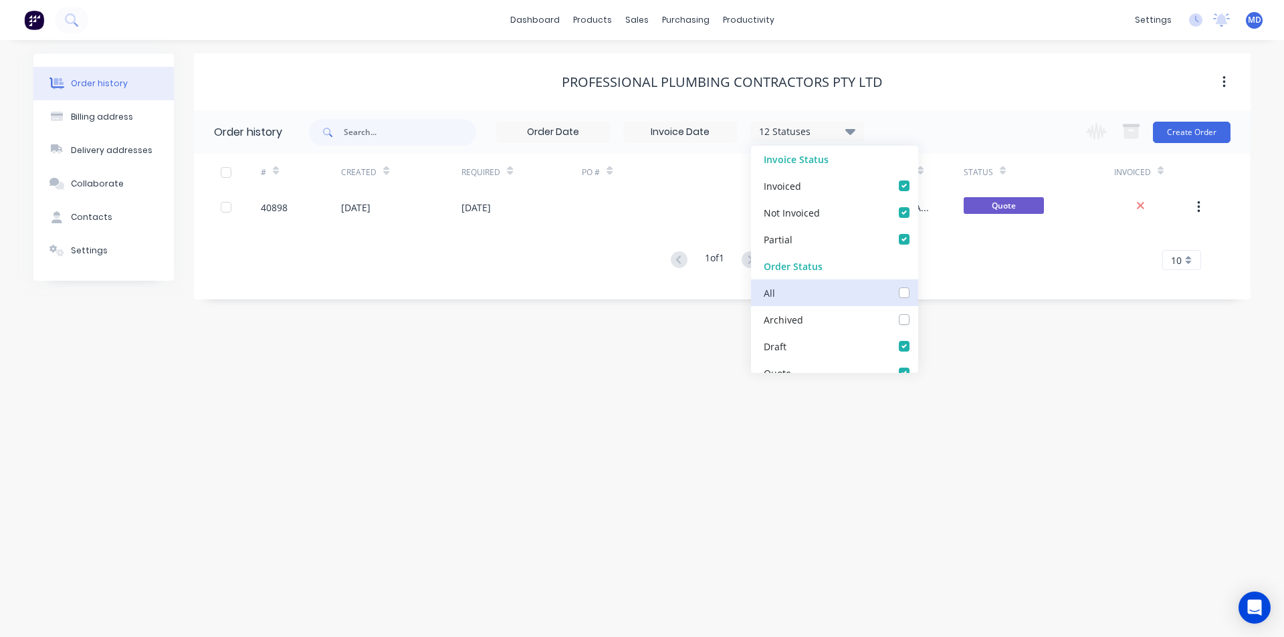
click at [918, 294] on input "checkbox" at bounding box center [923, 292] width 11 height 13
checkbox input "true"
click at [960, 314] on div "Order history Billing address Delivery addresses Collaborate Contacts Settings …" at bounding box center [642, 338] width 1284 height 597
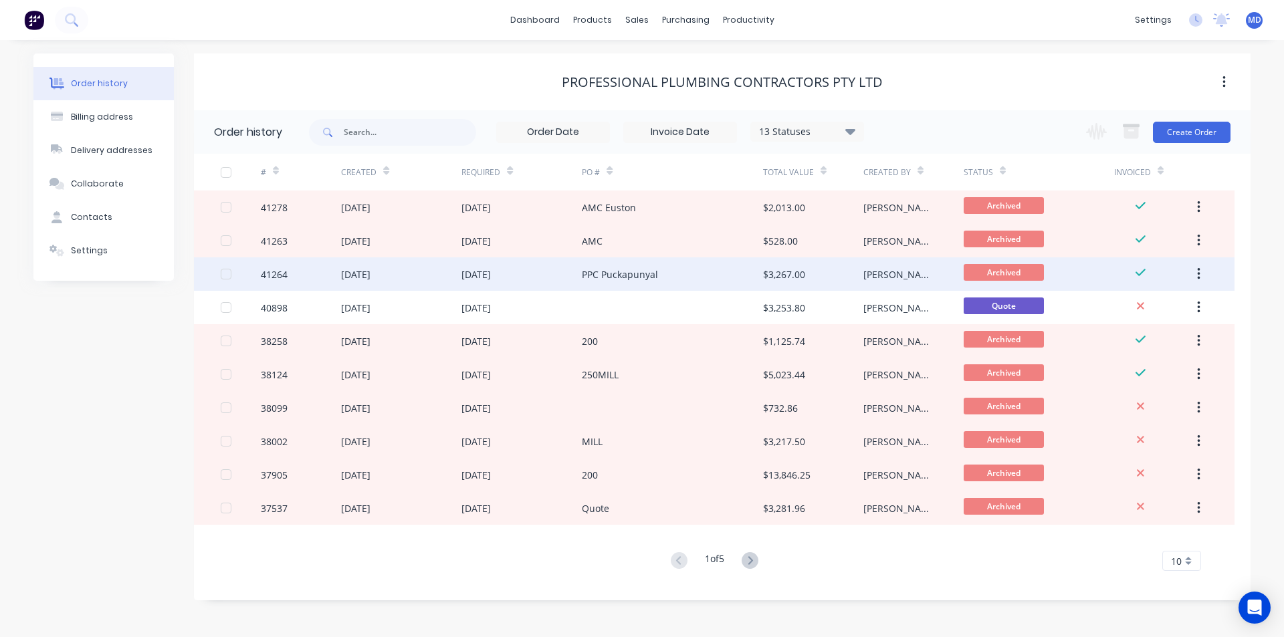
click at [473, 274] on div "[DATE]" at bounding box center [475, 274] width 29 height 14
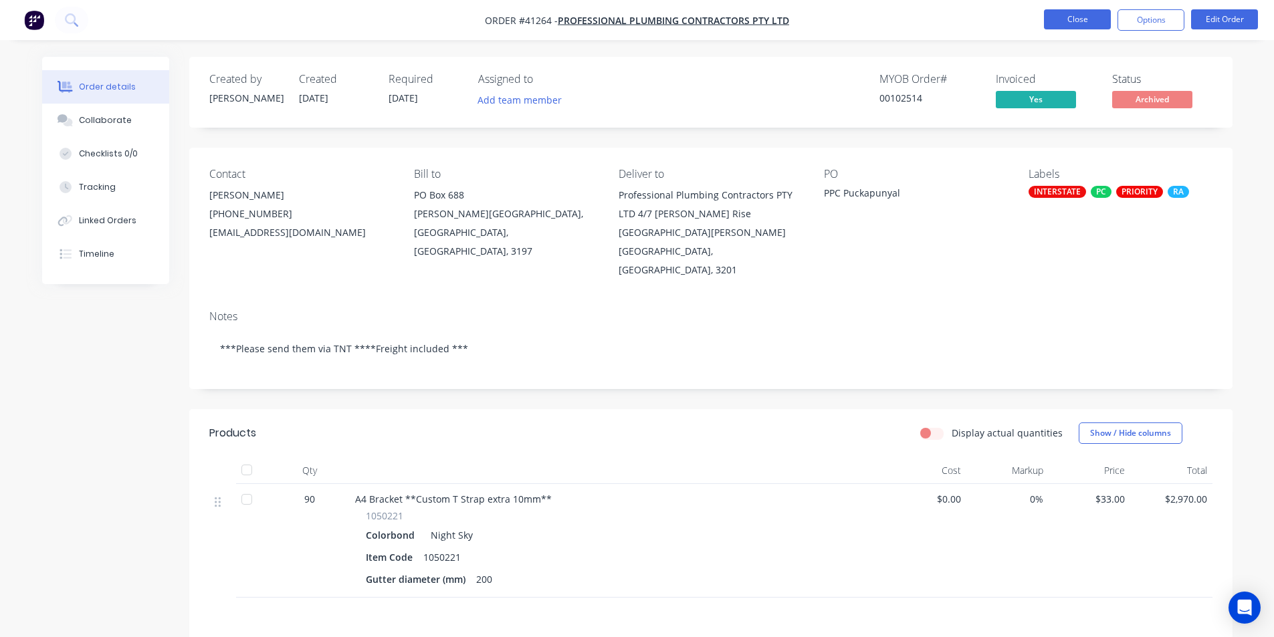
click at [1070, 20] on button "Close" at bounding box center [1077, 19] width 67 height 20
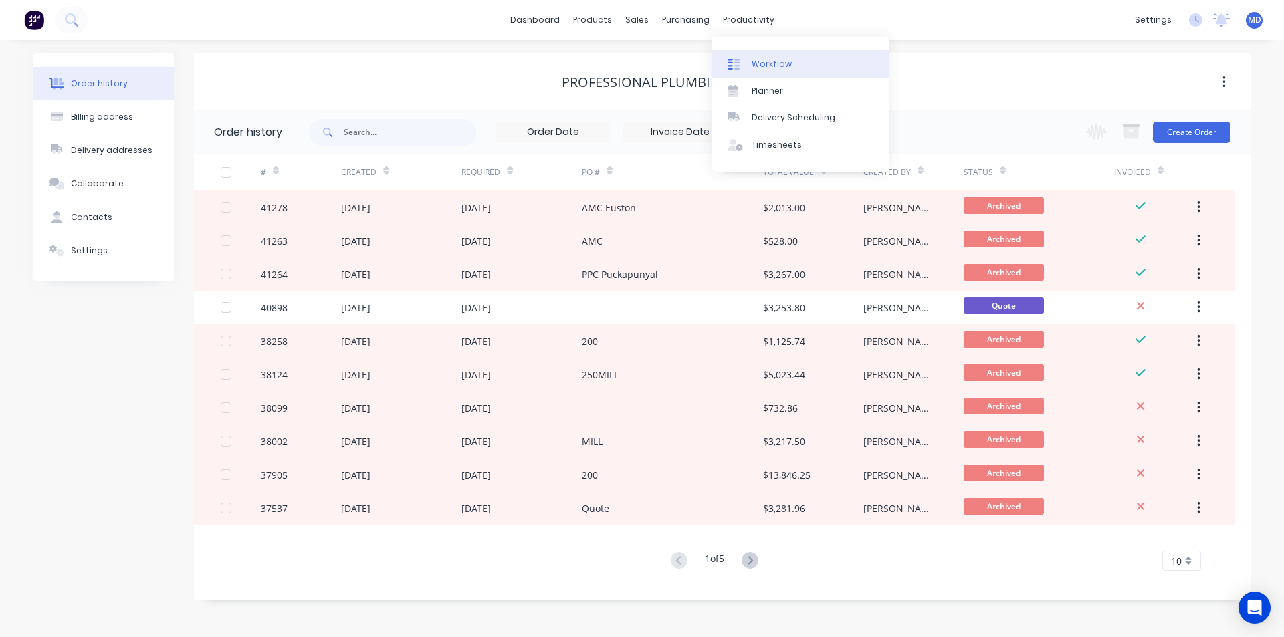
drag, startPoint x: 736, startPoint y: 19, endPoint x: 777, endPoint y: 64, distance: 61.0
click at [734, 19] on div "productivity" at bounding box center [748, 20] width 65 height 20
click at [777, 64] on div "Workflow" at bounding box center [772, 64] width 40 height 12
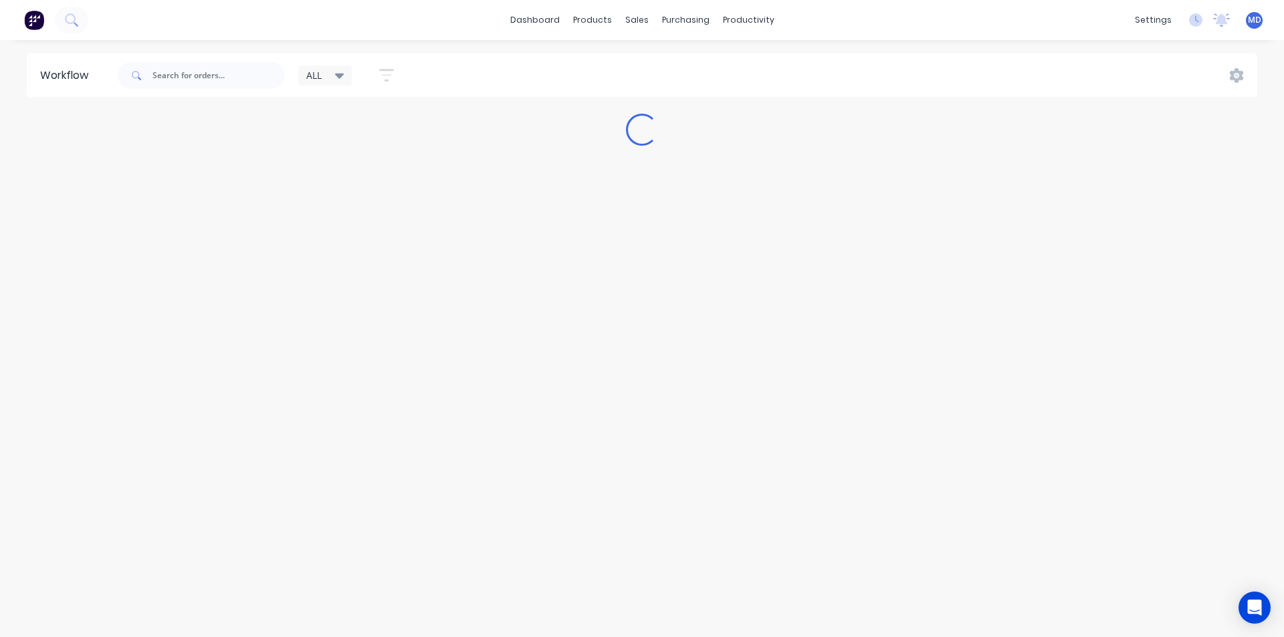
click at [341, 75] on icon at bounding box center [339, 76] width 9 height 5
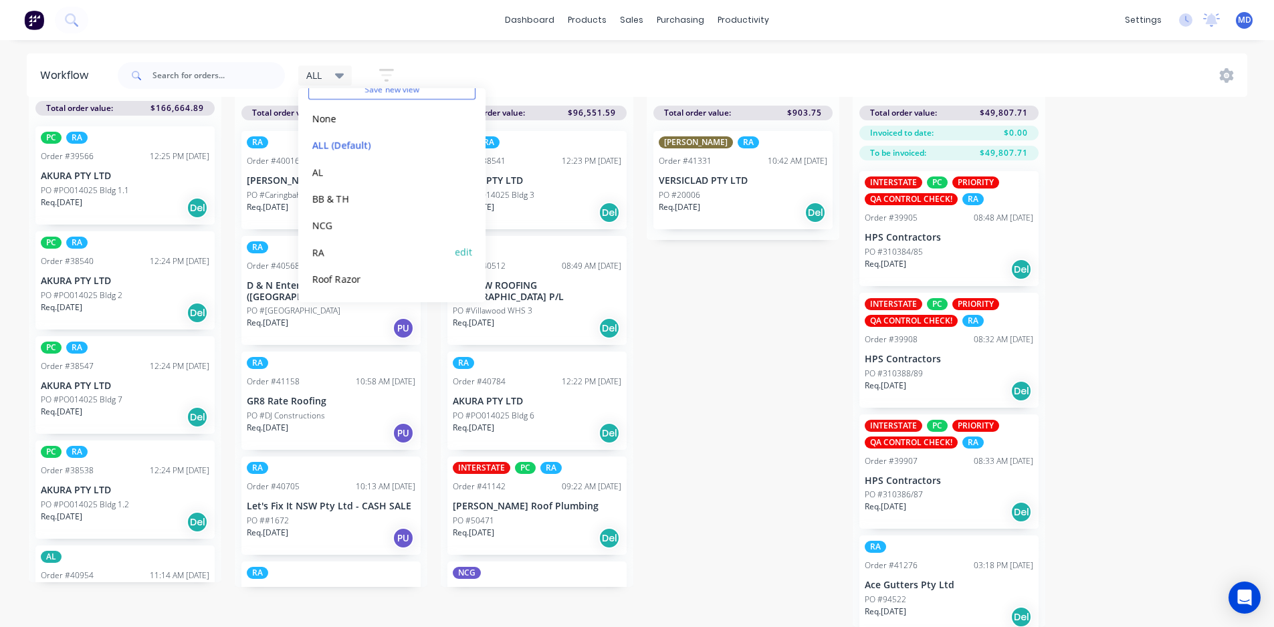
scroll to position [58, 0]
click at [336, 277] on button "Roof Razor" at bounding box center [379, 279] width 142 height 15
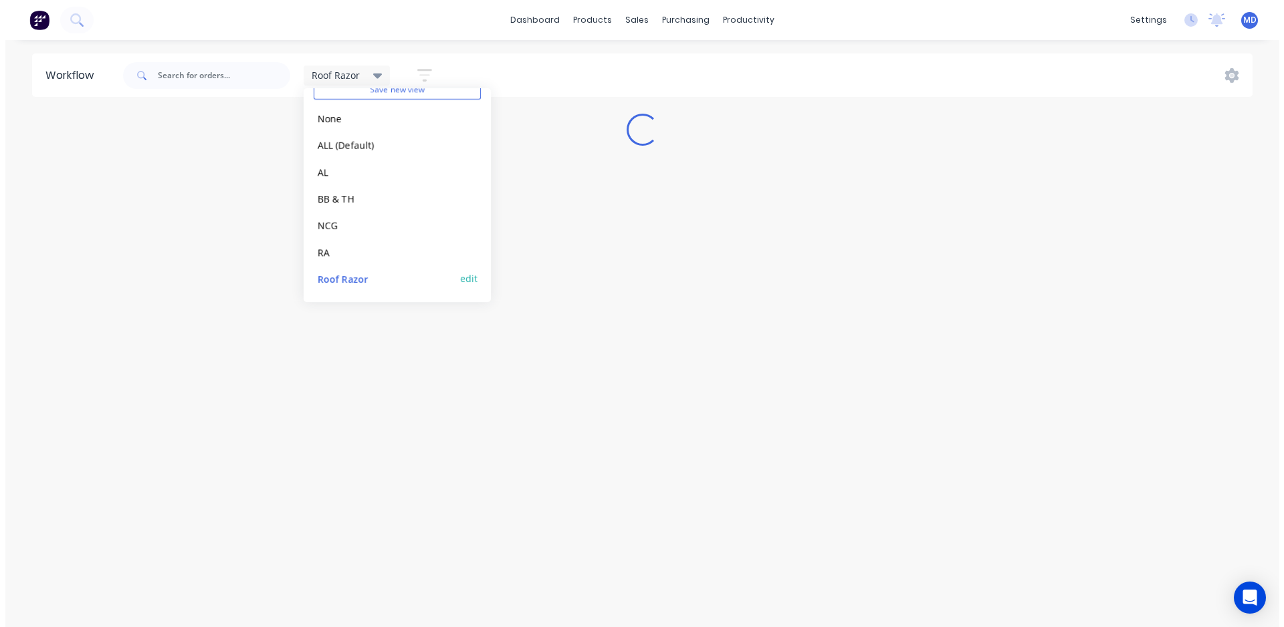
scroll to position [0, 0]
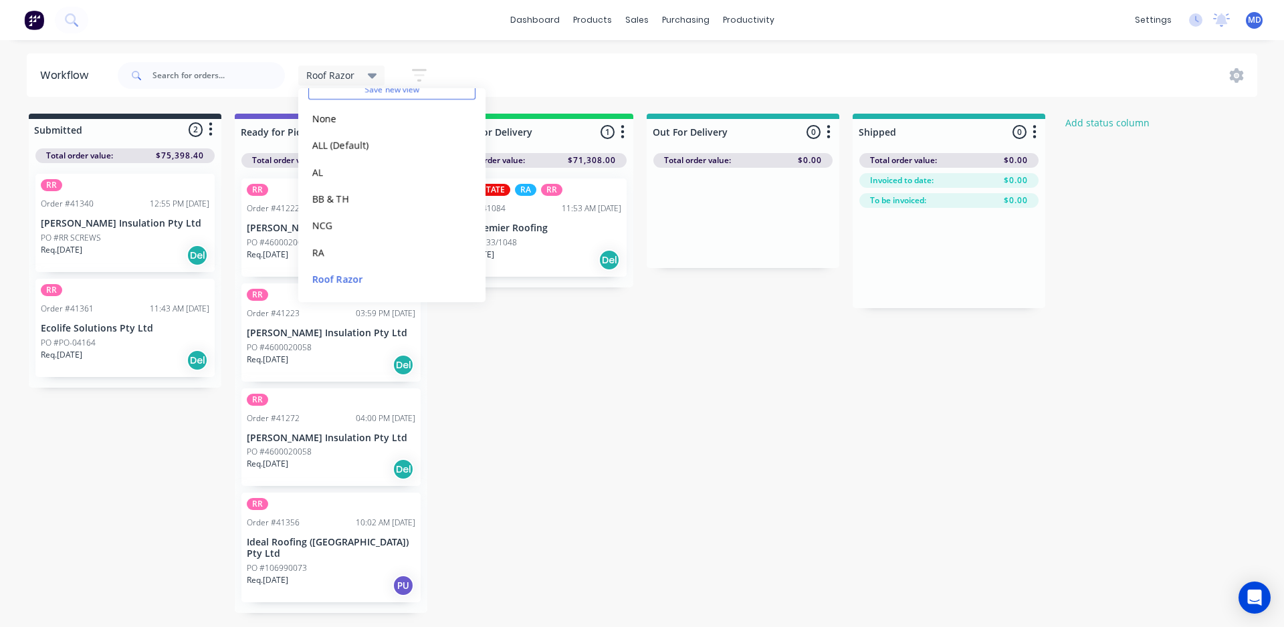
click at [596, 65] on div "Roof Razor Save new view None edit ALL (Default) edit AL edit BB & TH edit NCG …" at bounding box center [686, 76] width 1143 height 40
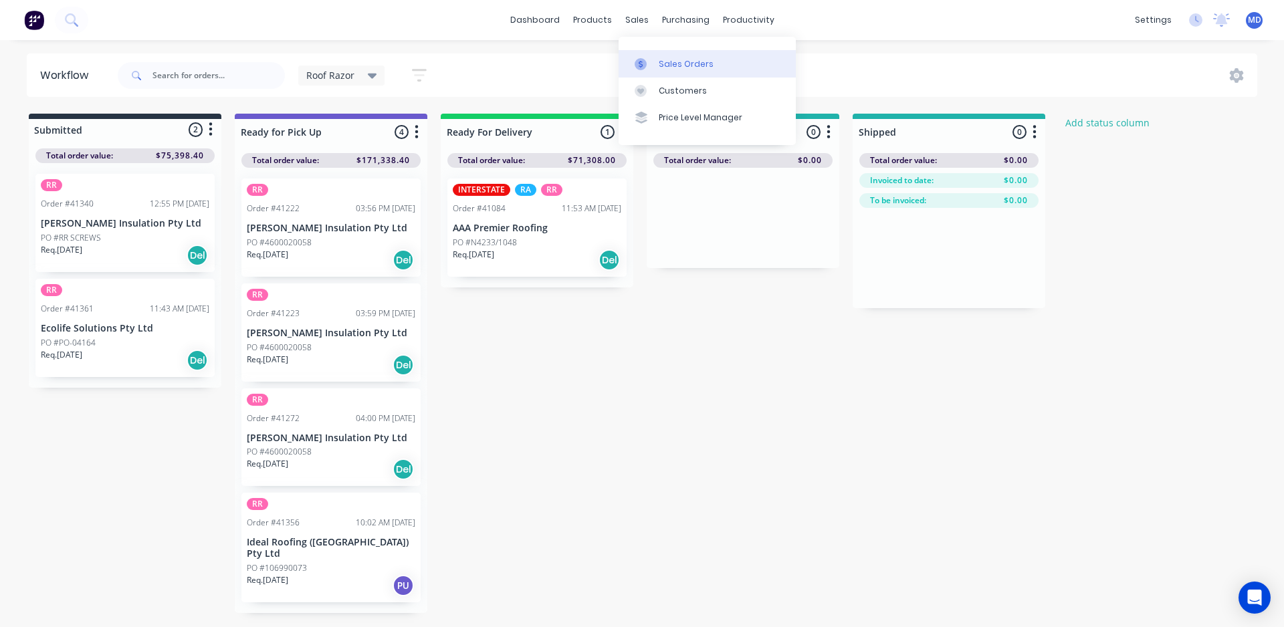
click at [683, 58] on div "Sales Orders" at bounding box center [686, 64] width 55 height 12
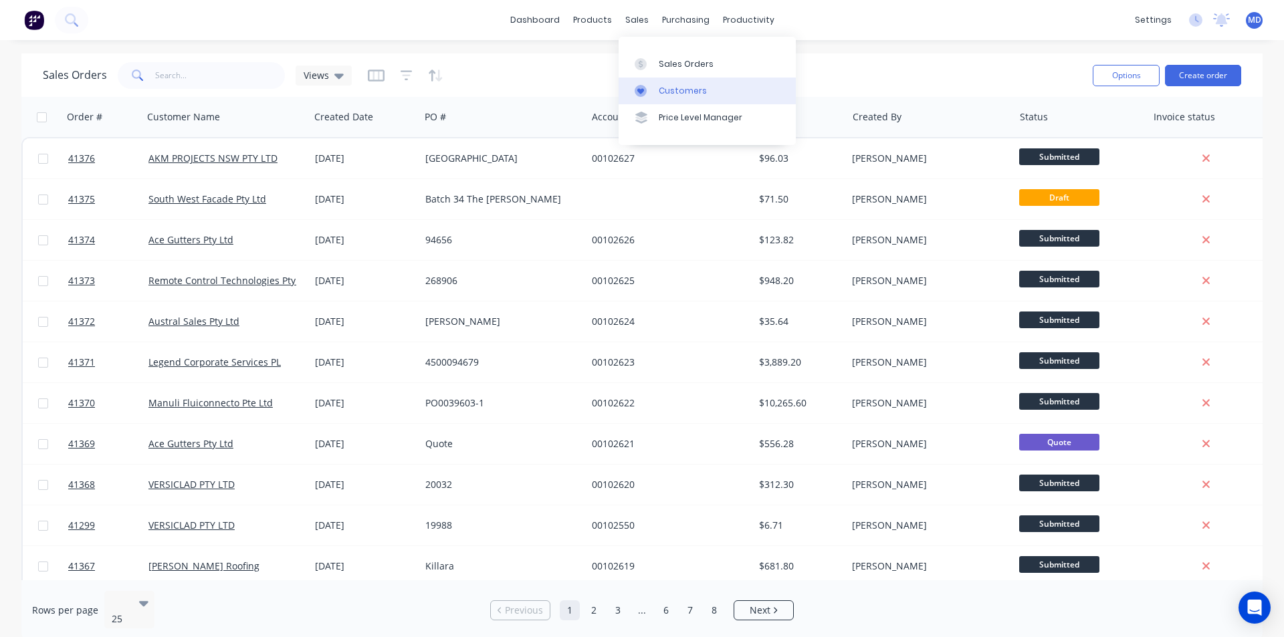
click at [683, 88] on div "Customers" at bounding box center [683, 91] width 48 height 12
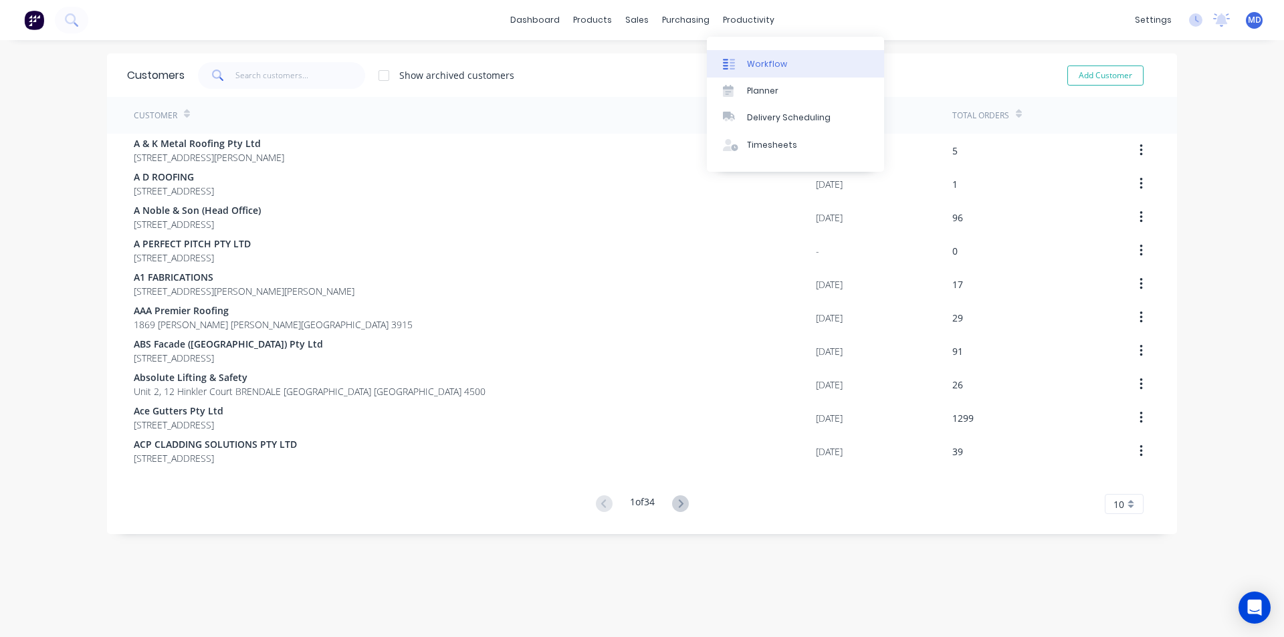
click at [771, 62] on div "Workflow" at bounding box center [767, 64] width 40 height 12
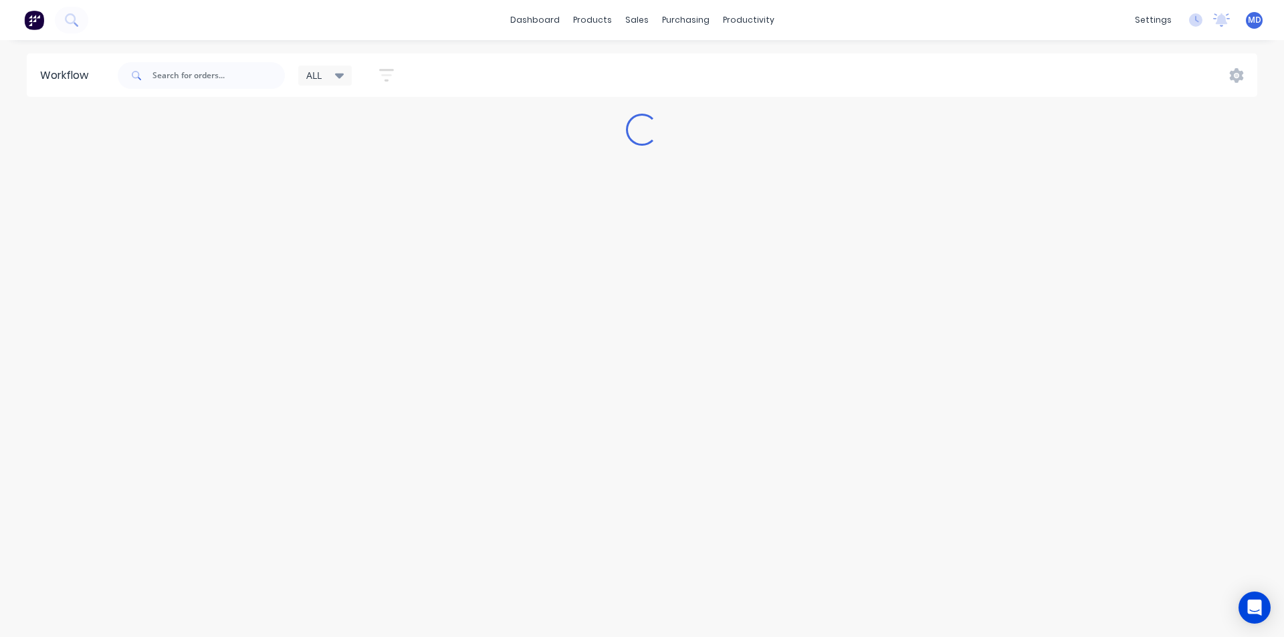
click at [336, 72] on icon at bounding box center [339, 75] width 9 height 15
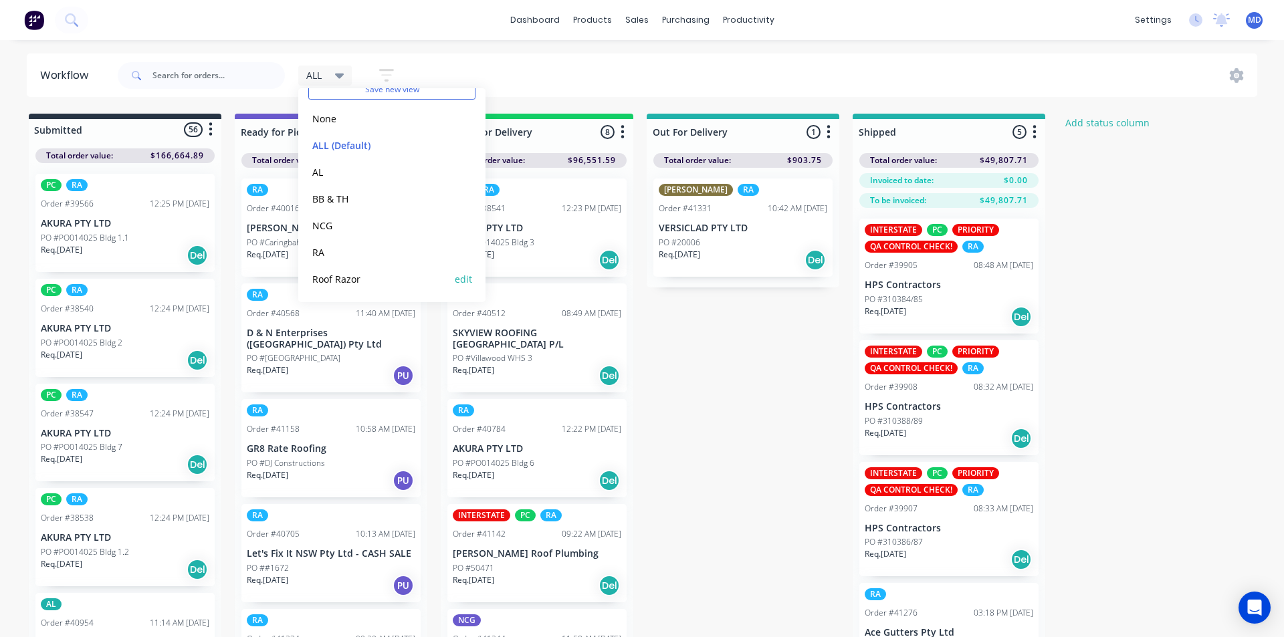
click at [346, 277] on button "Roof Razor" at bounding box center [379, 279] width 142 height 15
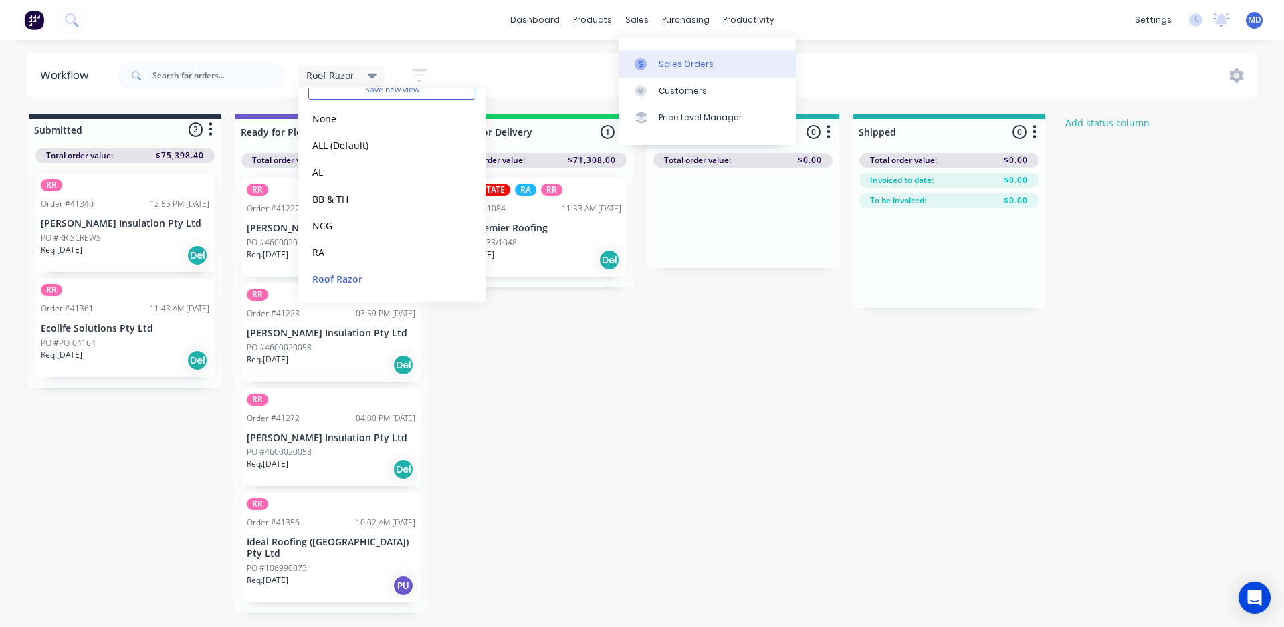
click at [699, 62] on div "Sales Orders" at bounding box center [686, 64] width 55 height 12
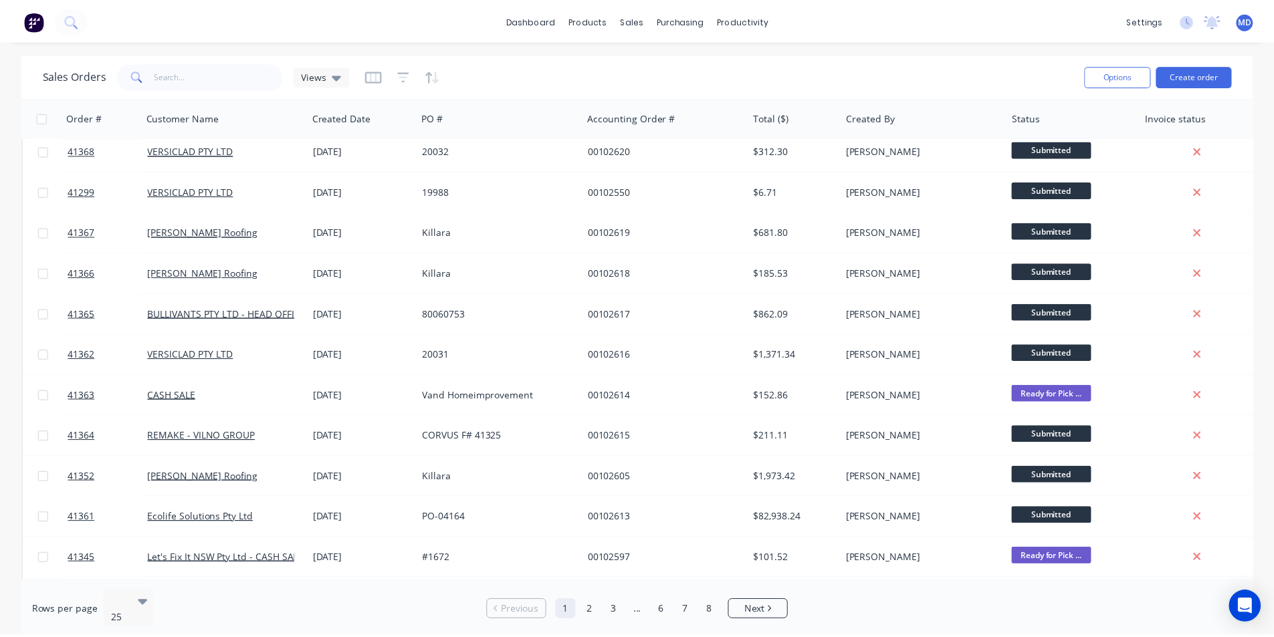
scroll to position [583, 0]
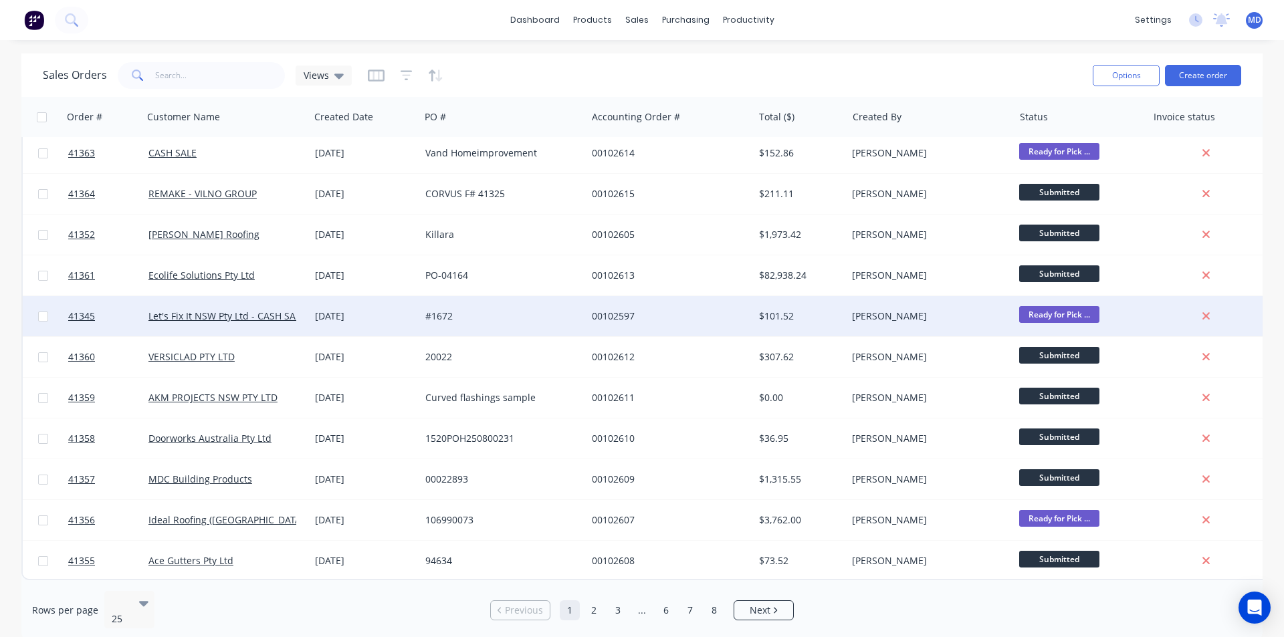
click at [502, 310] on div "#1672" at bounding box center [499, 316] width 148 height 13
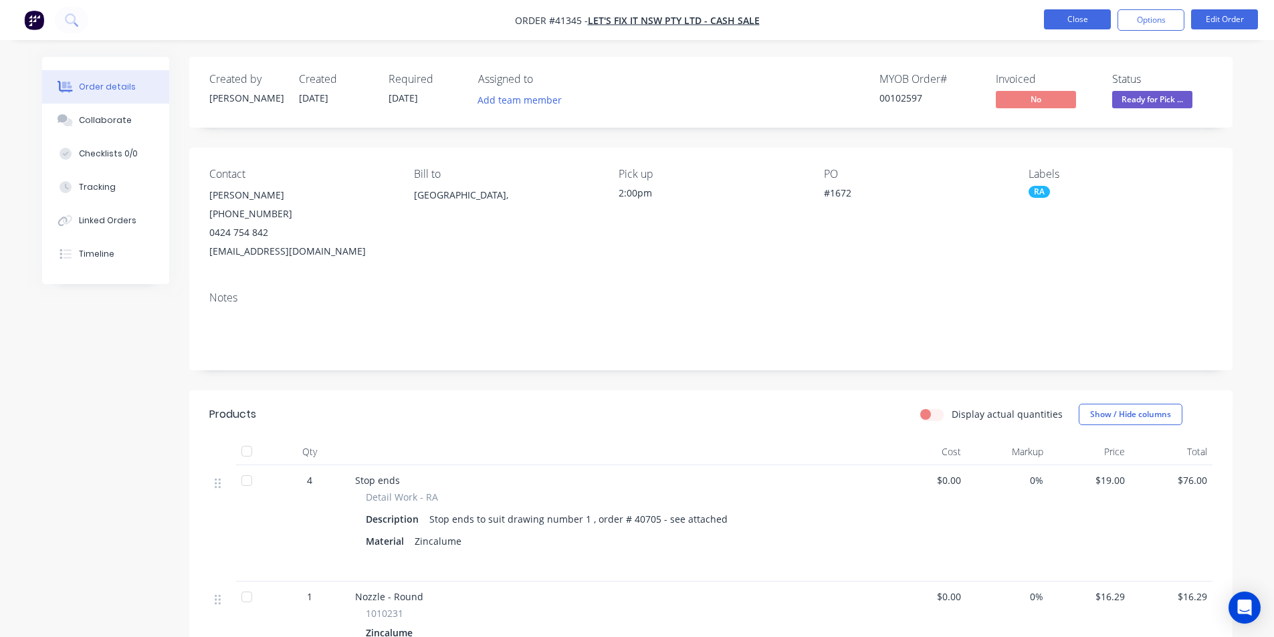
click at [1062, 19] on button "Close" at bounding box center [1077, 19] width 67 height 20
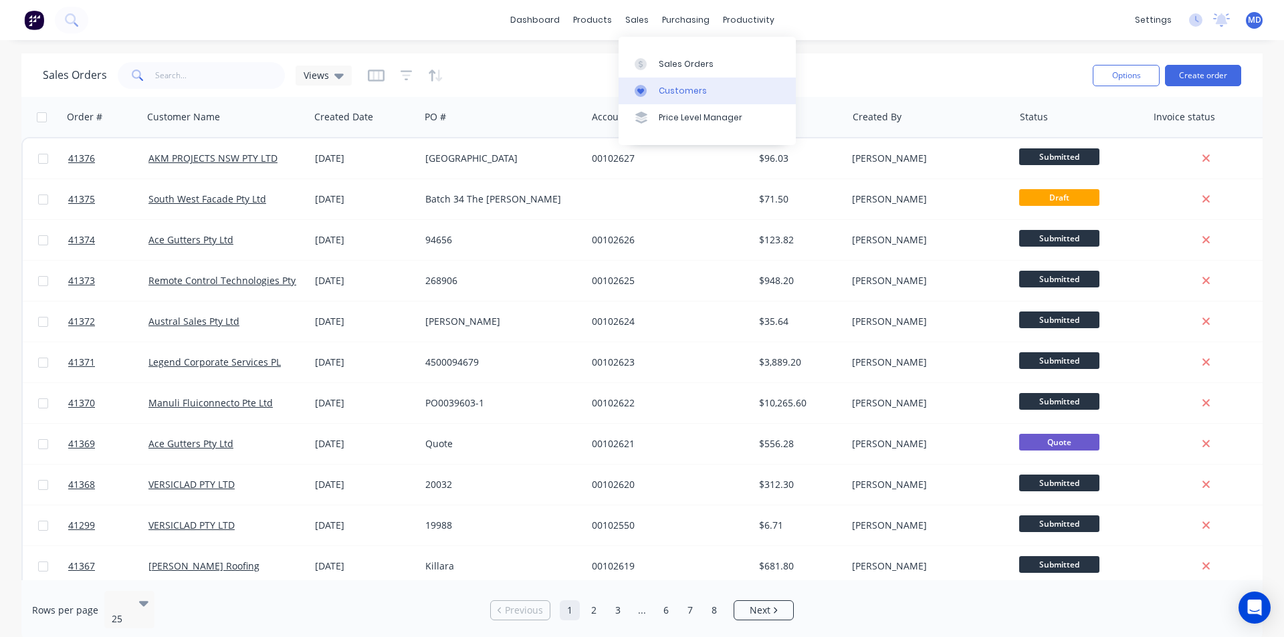
click at [693, 88] on div "Customers" at bounding box center [683, 91] width 48 height 12
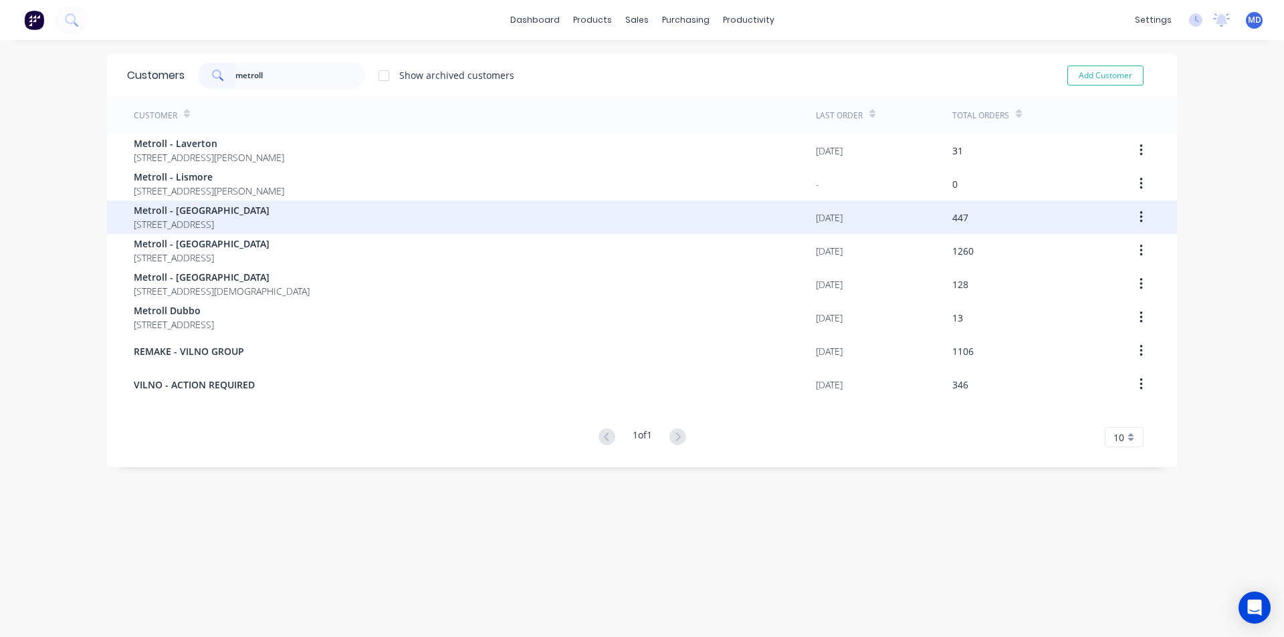
type input "metroll"
click at [230, 217] on span "[STREET_ADDRESS]" at bounding box center [202, 224] width 136 height 14
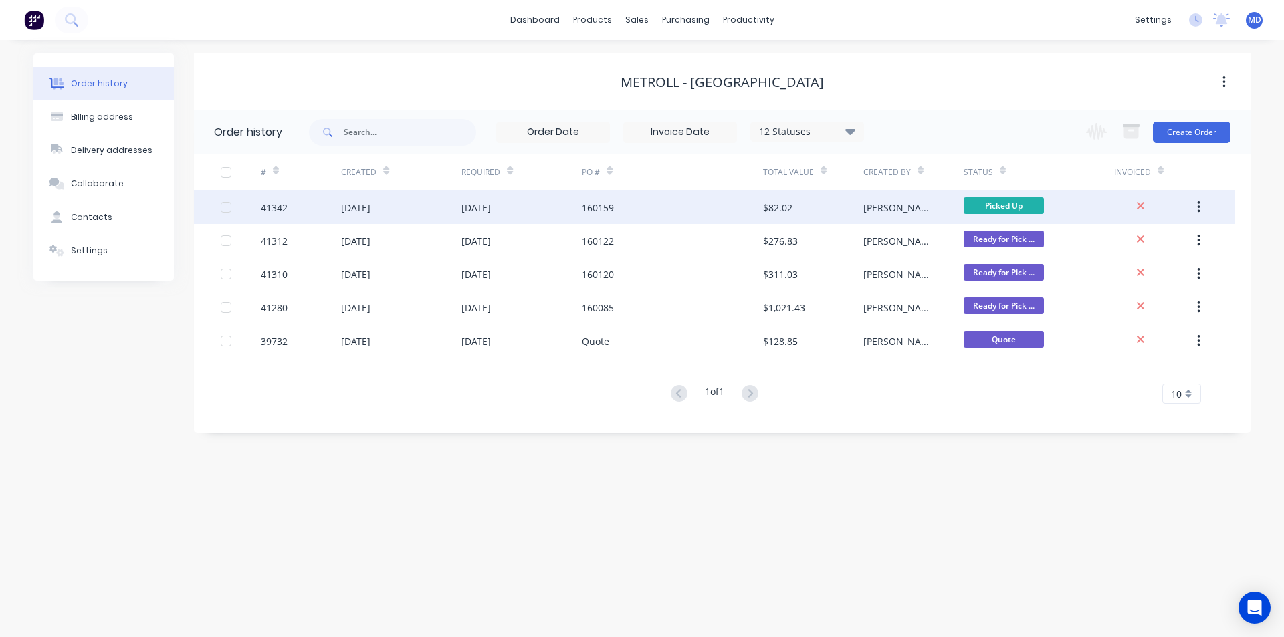
click at [701, 205] on div "160159" at bounding box center [672, 207] width 181 height 33
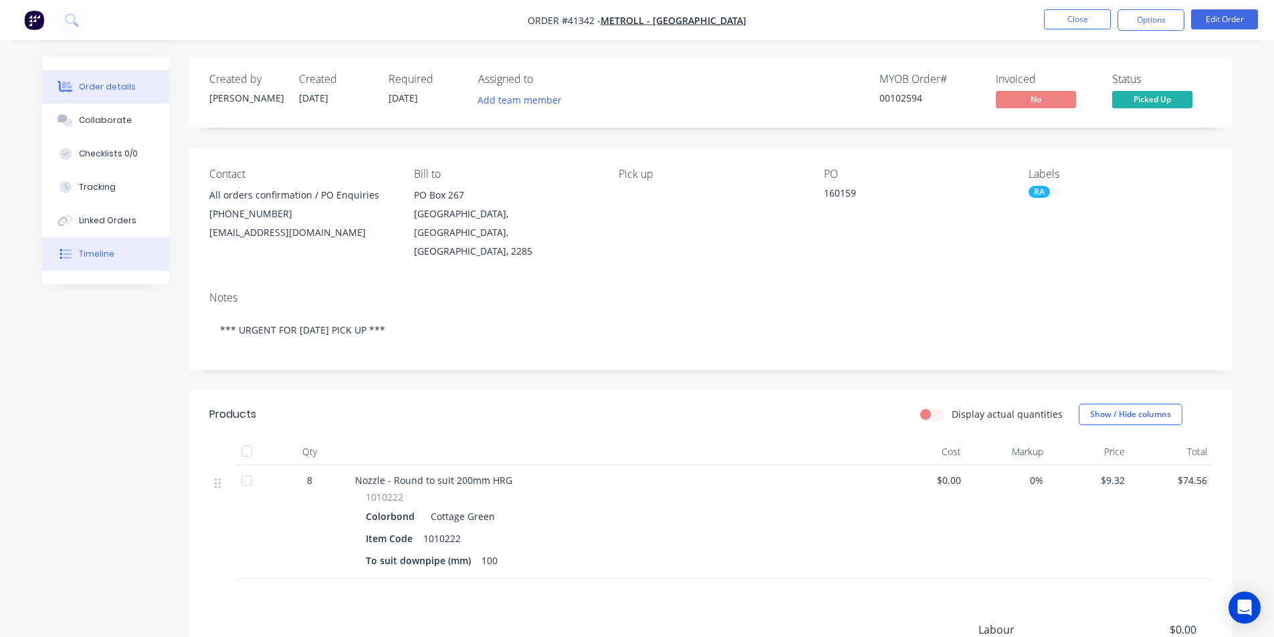
drag, startPoint x: 102, startPoint y: 251, endPoint x: 117, endPoint y: 255, distance: 15.9
click at [102, 253] on div "Timeline" at bounding box center [96, 254] width 35 height 12
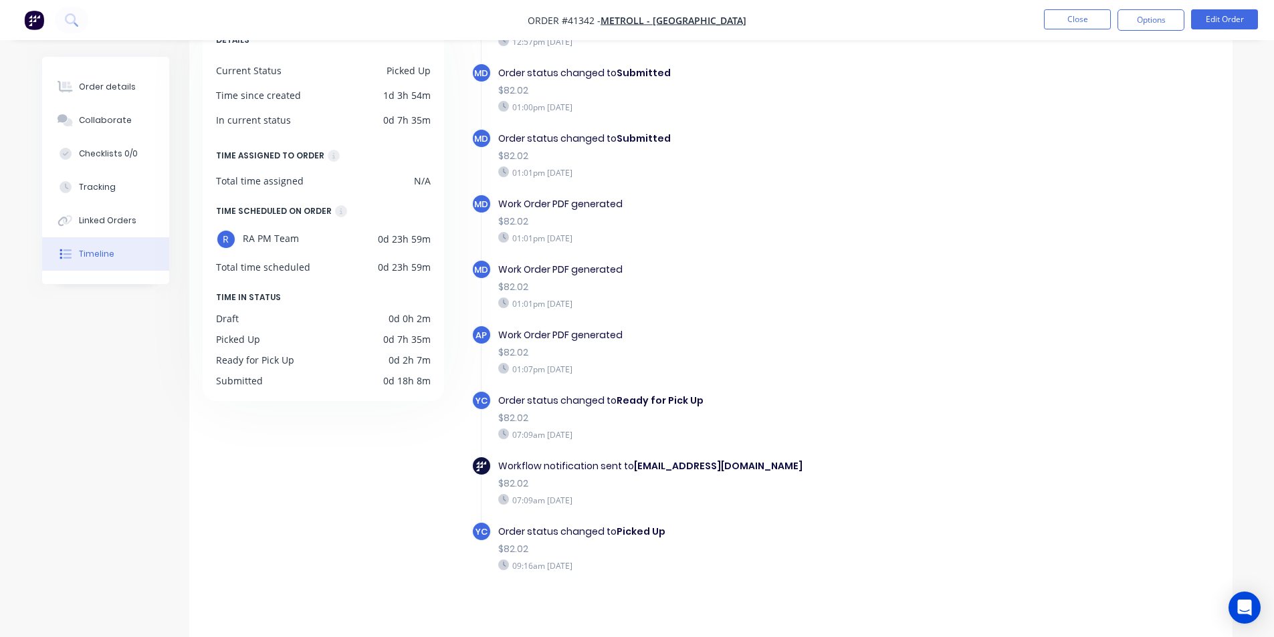
scroll to position [102, 0]
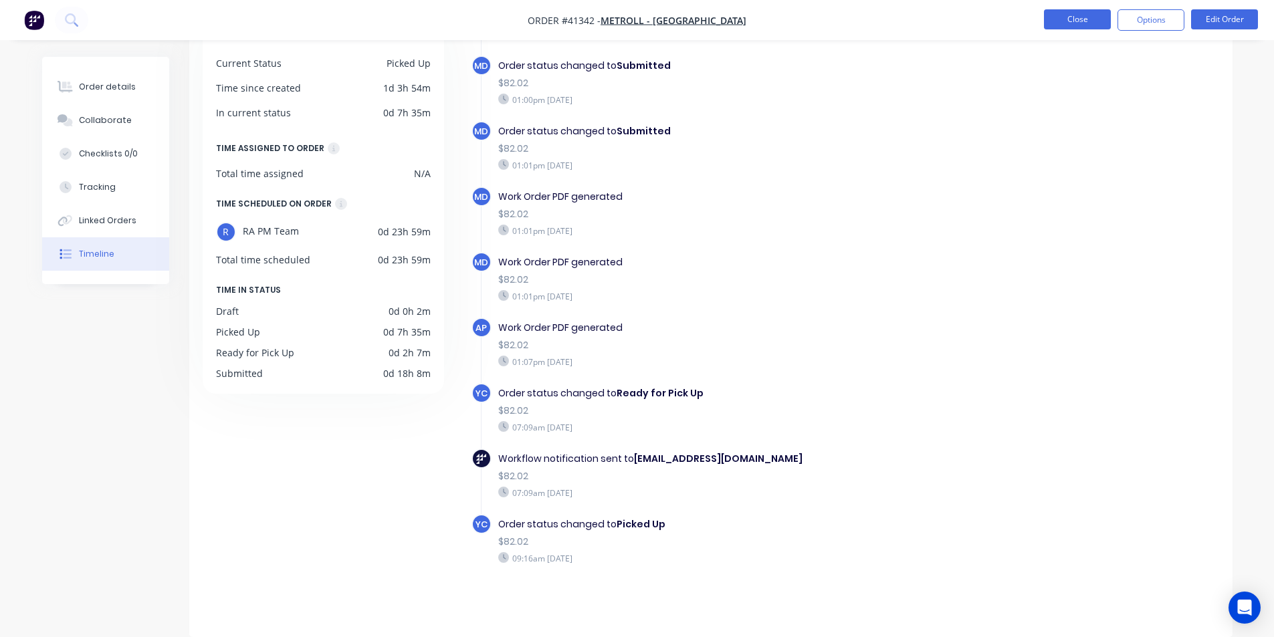
click at [1078, 13] on button "Close" at bounding box center [1077, 19] width 67 height 20
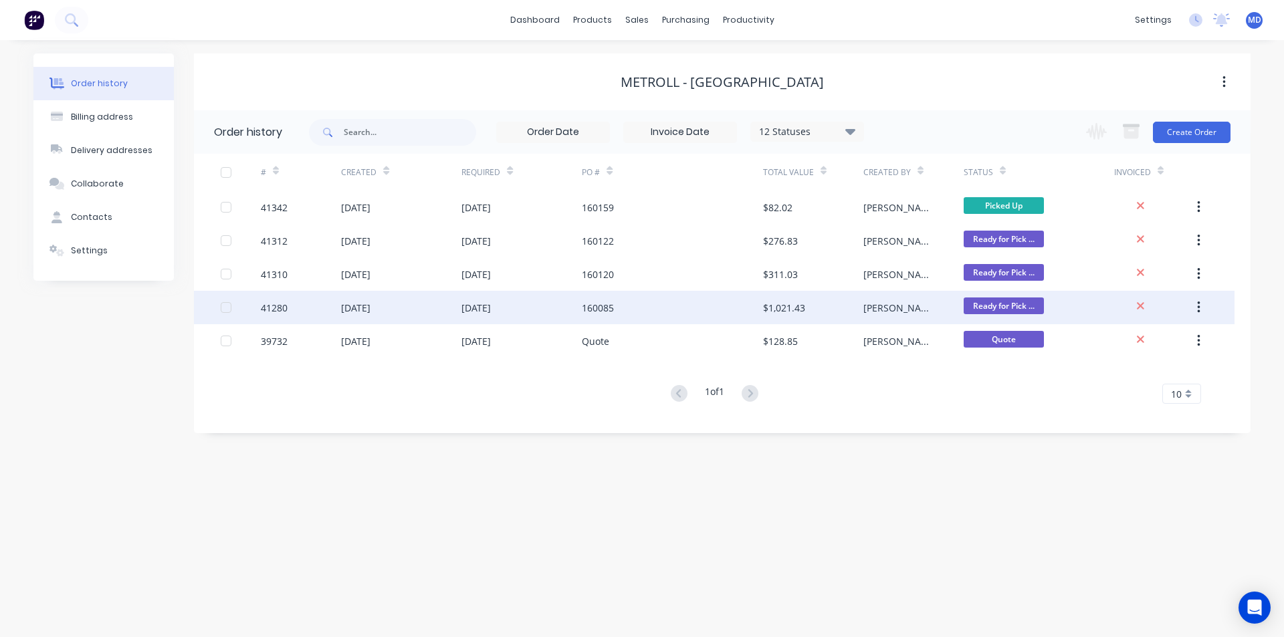
click at [692, 304] on div "160085" at bounding box center [672, 307] width 181 height 33
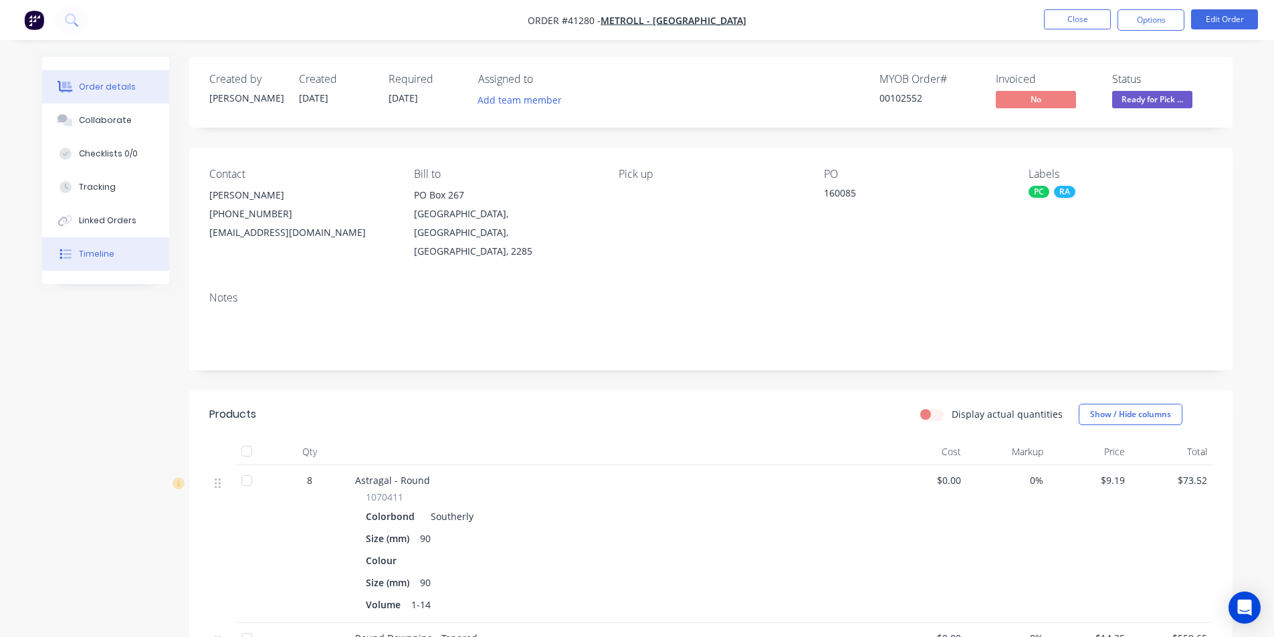
click at [97, 257] on div "Timeline" at bounding box center [96, 254] width 35 height 12
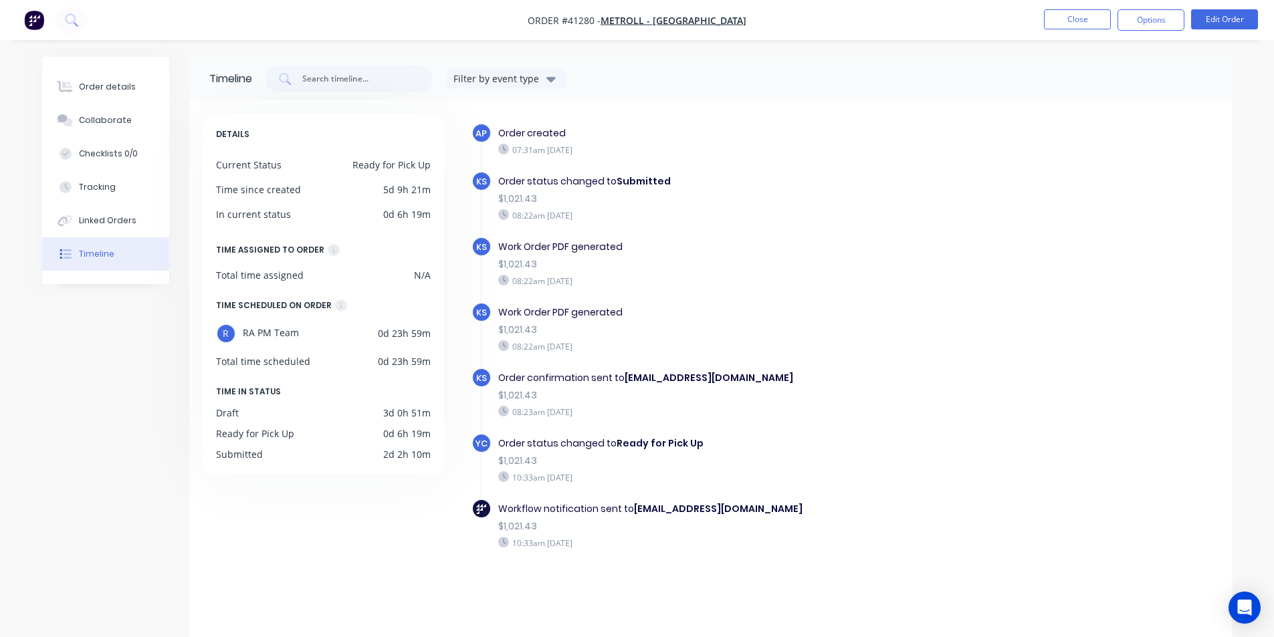
scroll to position [19, 0]
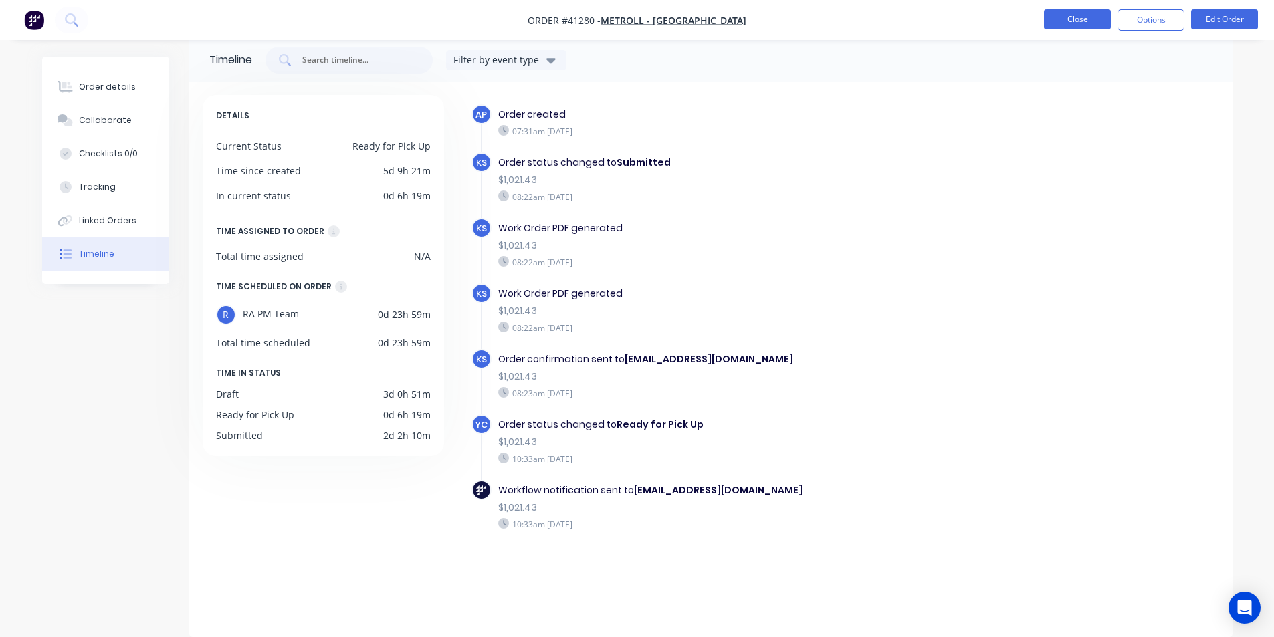
click at [1069, 15] on button "Close" at bounding box center [1077, 19] width 67 height 20
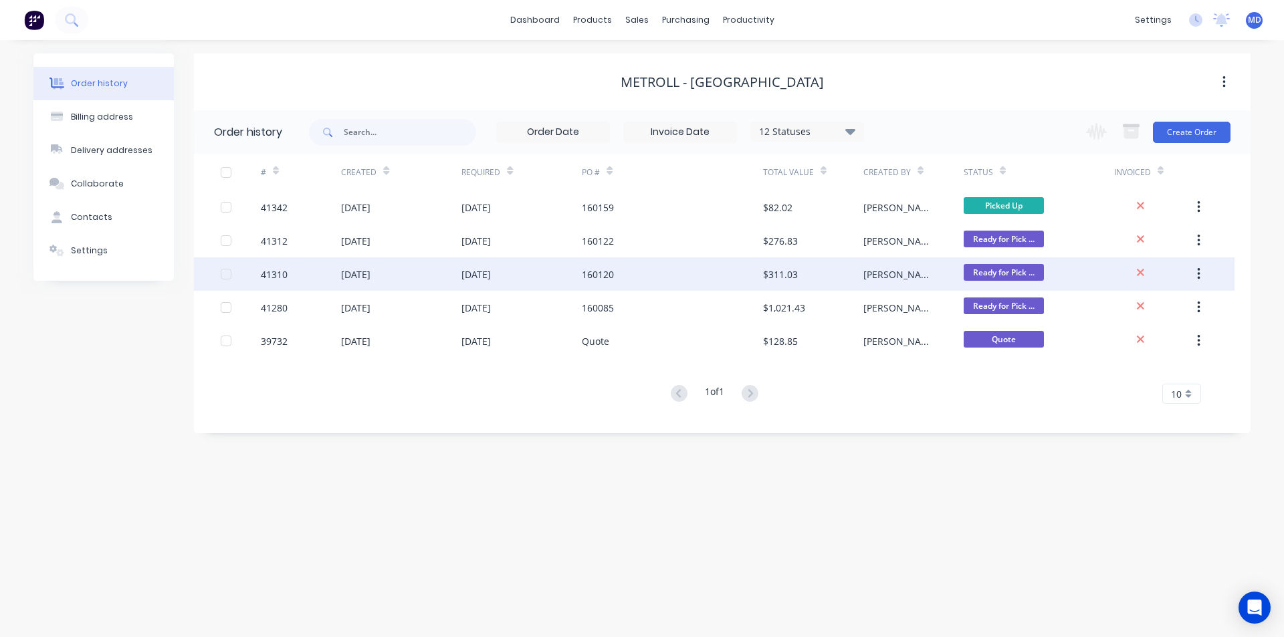
click at [657, 272] on div "160120" at bounding box center [672, 273] width 181 height 33
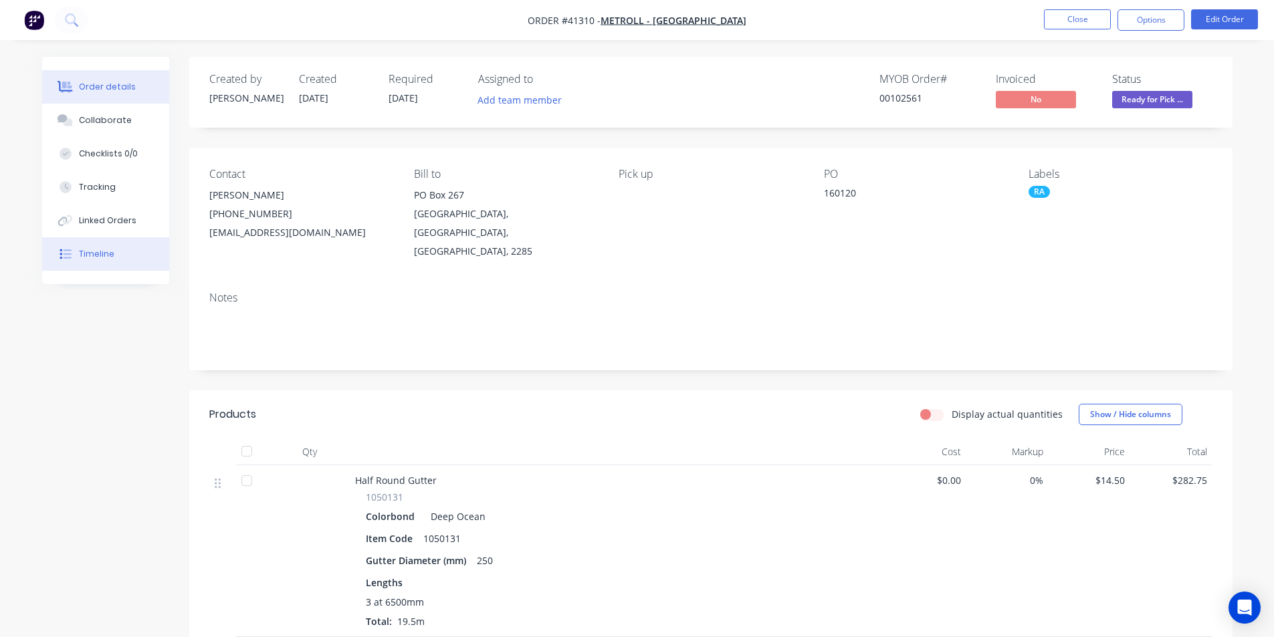
click at [103, 251] on div "Timeline" at bounding box center [96, 254] width 35 height 12
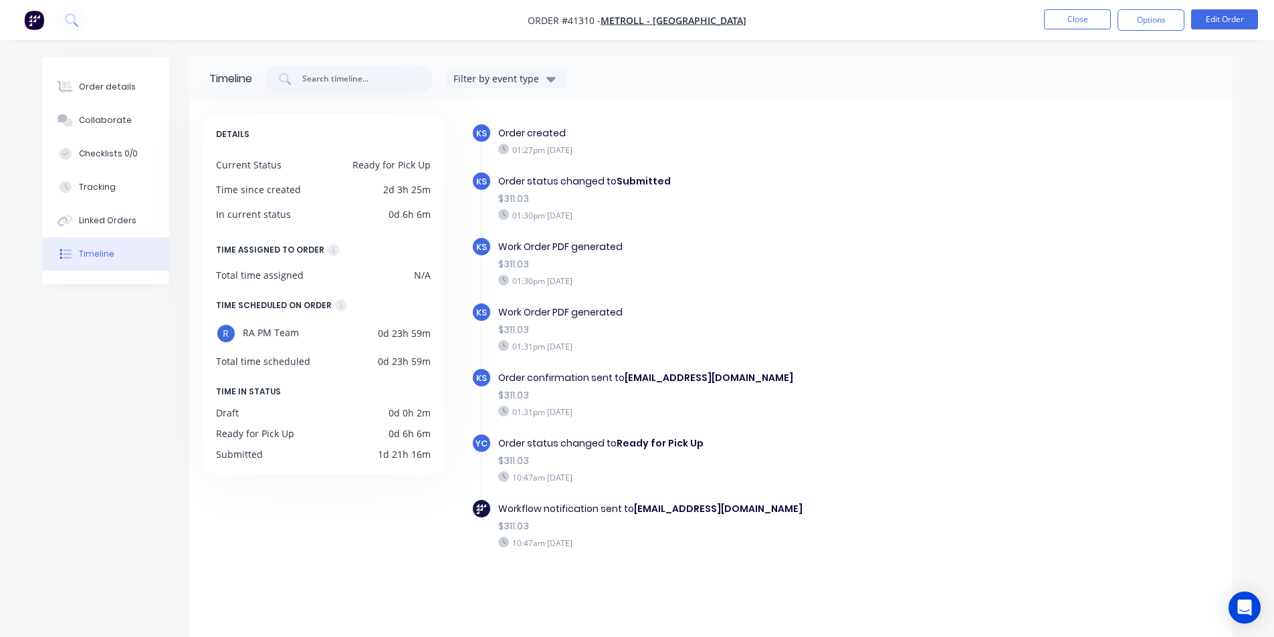
scroll to position [19, 0]
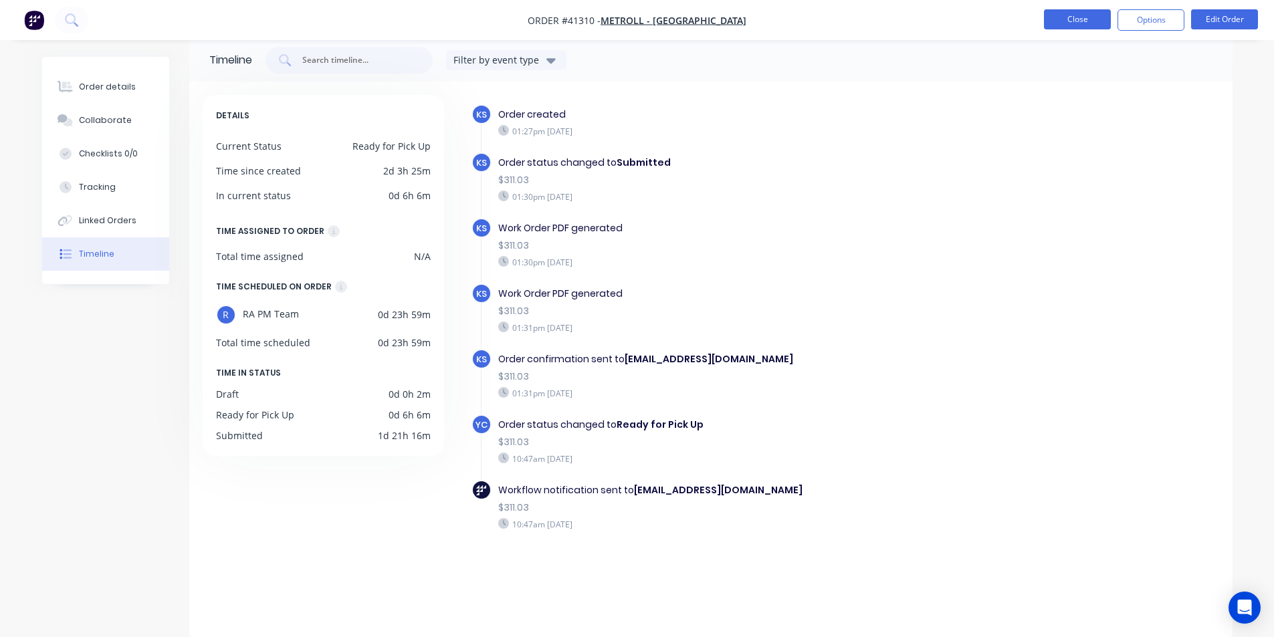
click at [1087, 22] on button "Close" at bounding box center [1077, 19] width 67 height 20
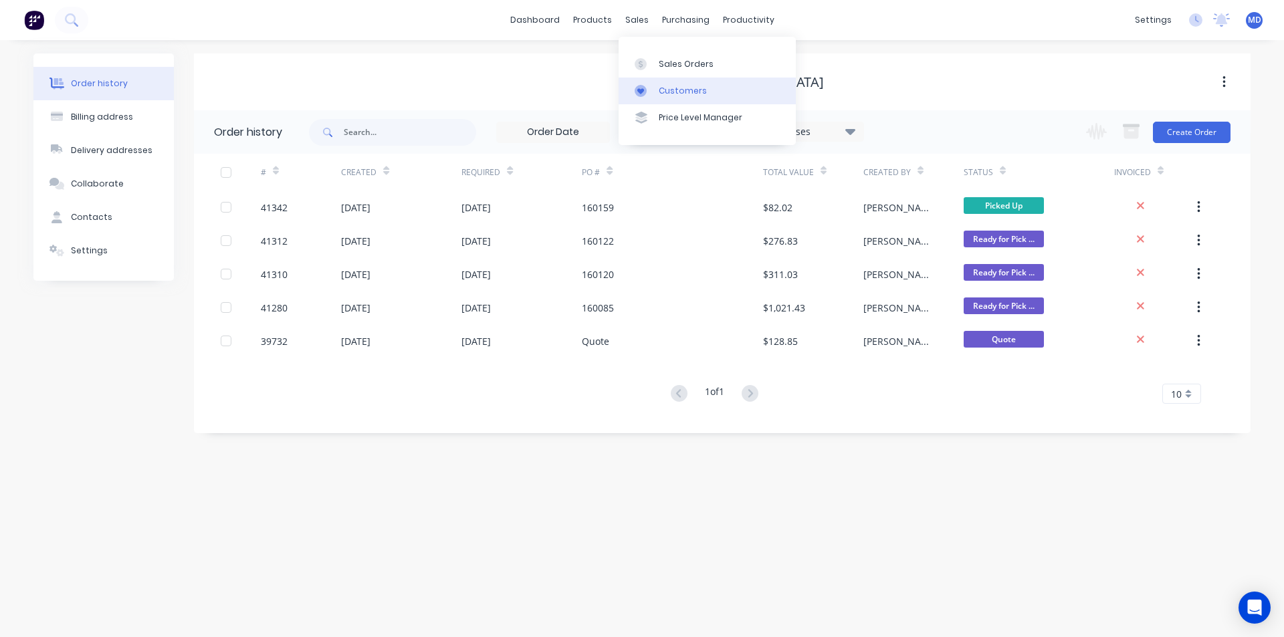
click at [676, 91] on div "Customers" at bounding box center [683, 91] width 48 height 12
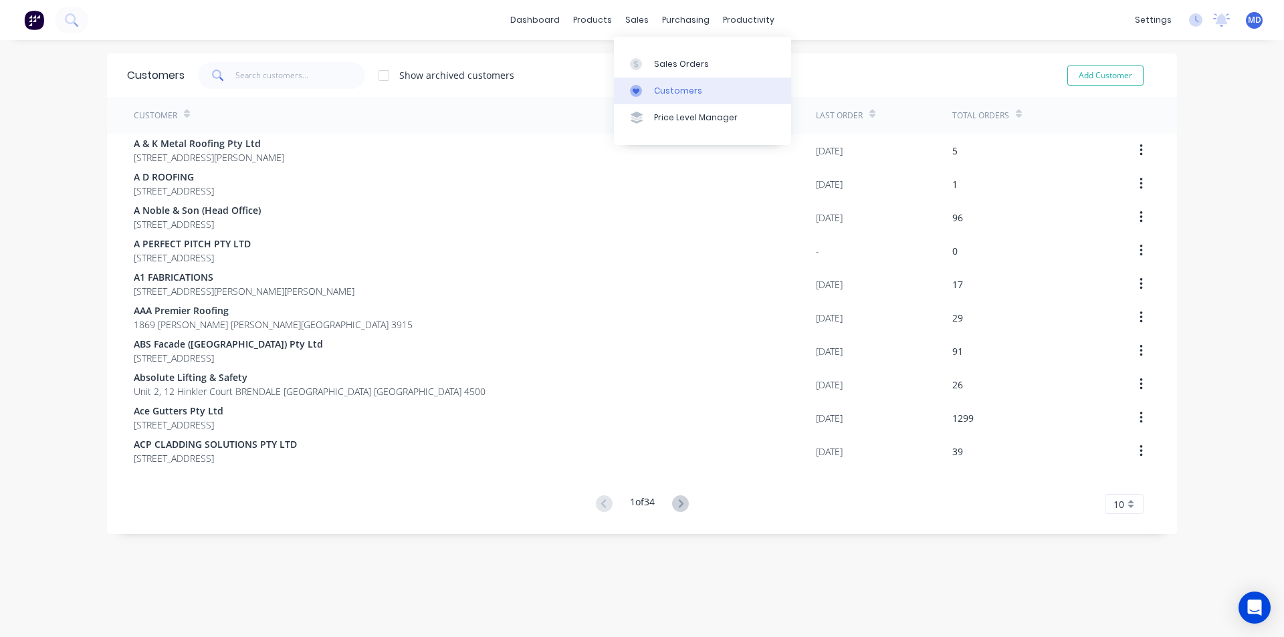
click at [673, 90] on div "Customers" at bounding box center [678, 91] width 48 height 12
drag, startPoint x: 653, startPoint y: 92, endPoint x: 667, endPoint y: 92, distance: 14.7
click at [653, 92] on link "Customers" at bounding box center [702, 91] width 177 height 27
click at [310, 82] on input "text" at bounding box center [300, 75] width 130 height 27
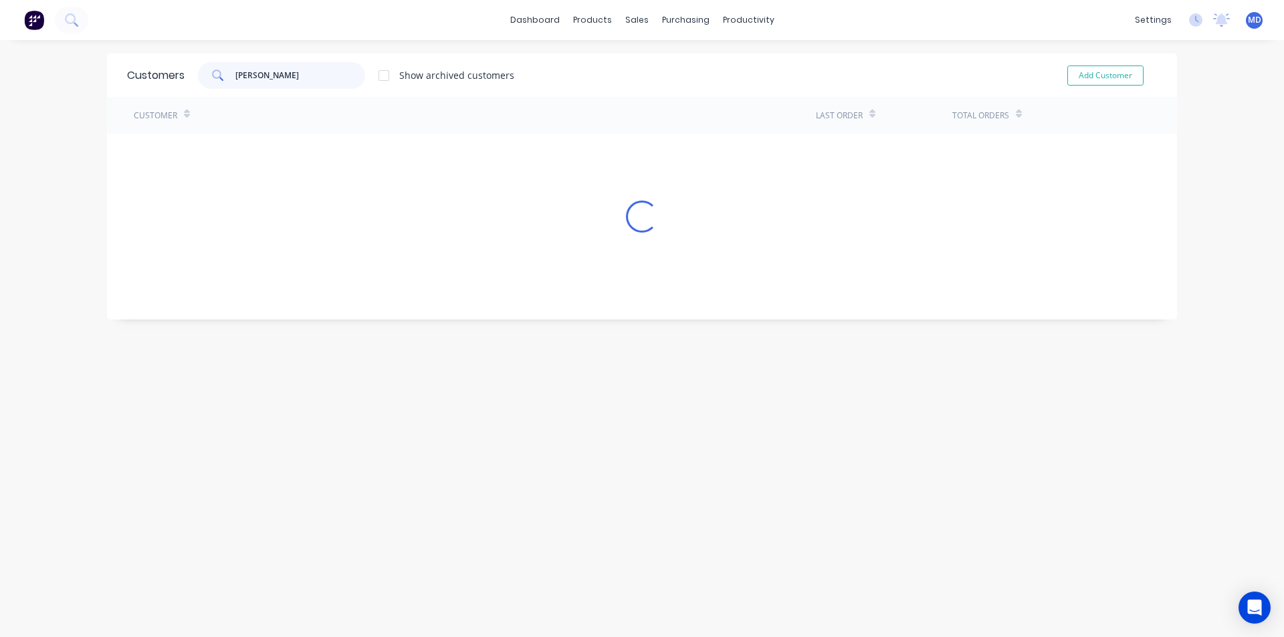
type input "[PERSON_NAME]"
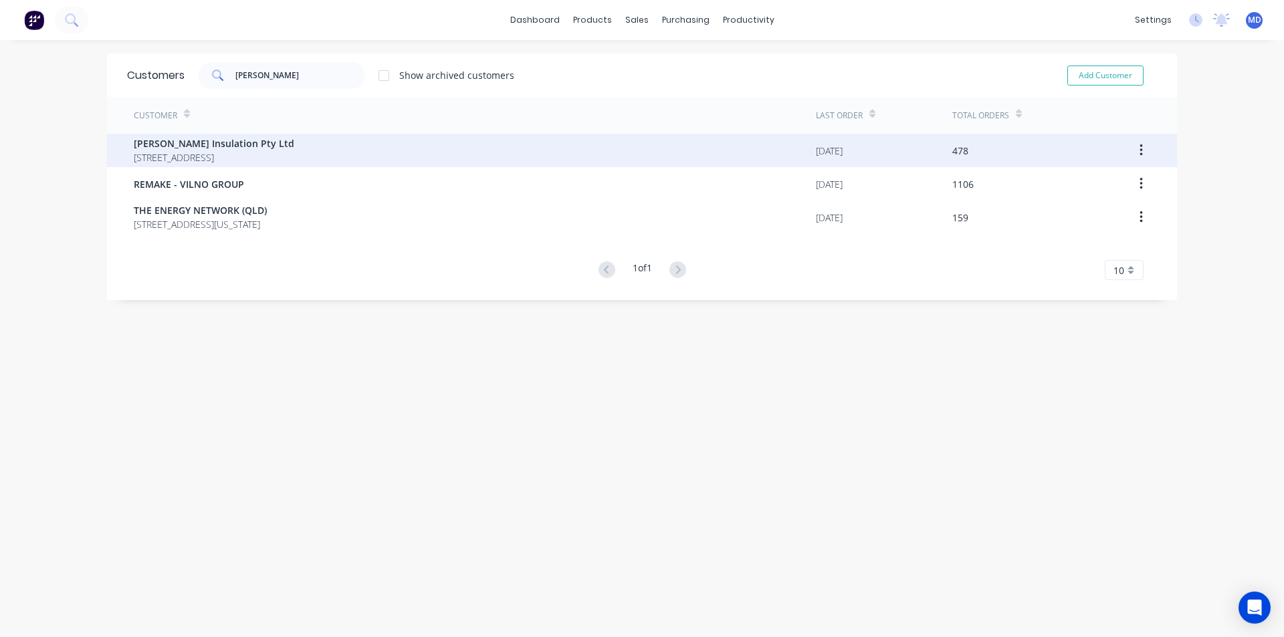
click at [208, 151] on span "[STREET_ADDRESS]" at bounding box center [214, 157] width 160 height 14
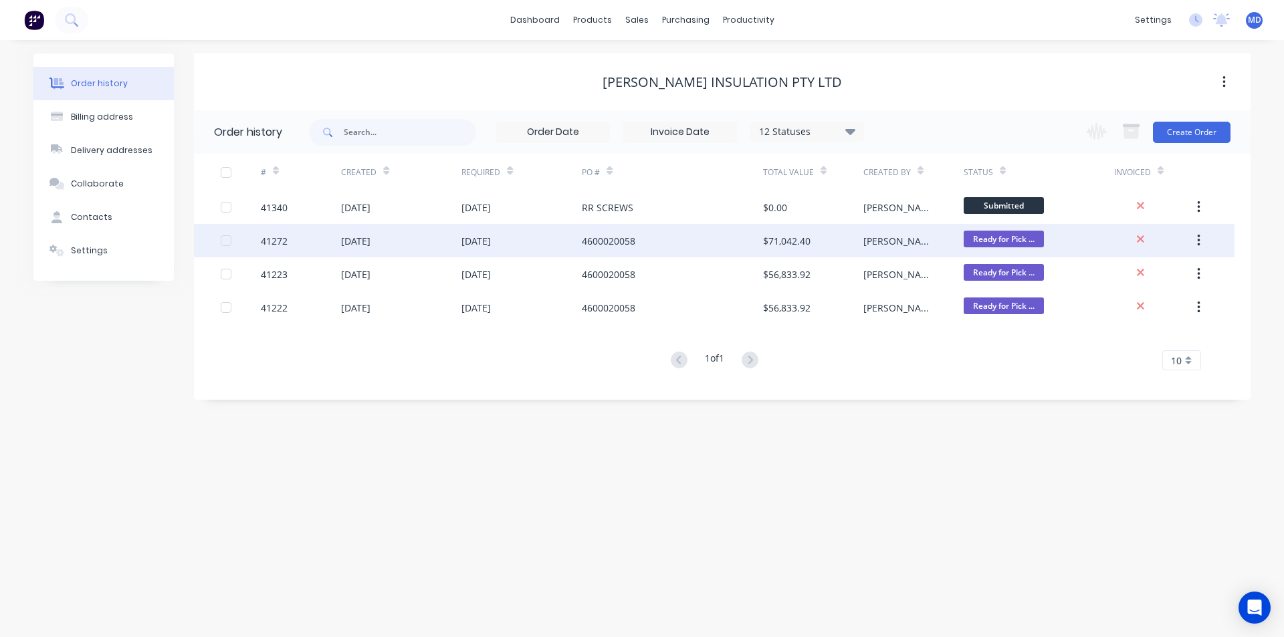
click at [427, 239] on div "[DATE]" at bounding box center [401, 240] width 120 height 33
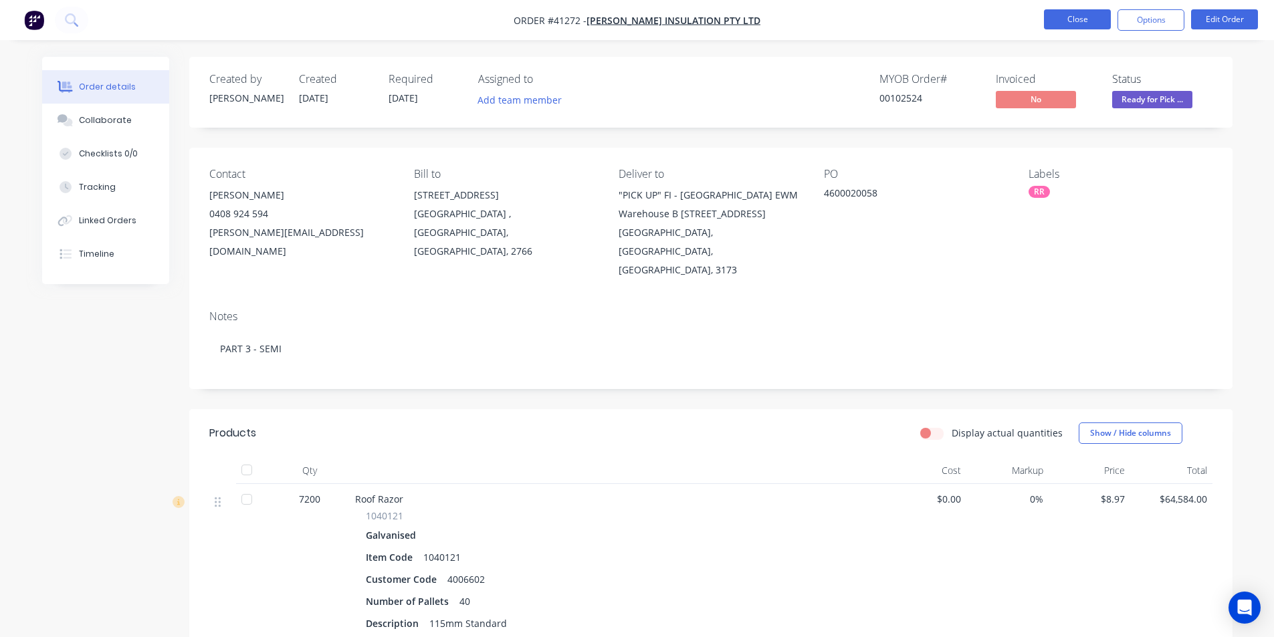
click at [1071, 17] on button "Close" at bounding box center [1077, 19] width 67 height 20
